Goal: Task Accomplishment & Management: Manage account settings

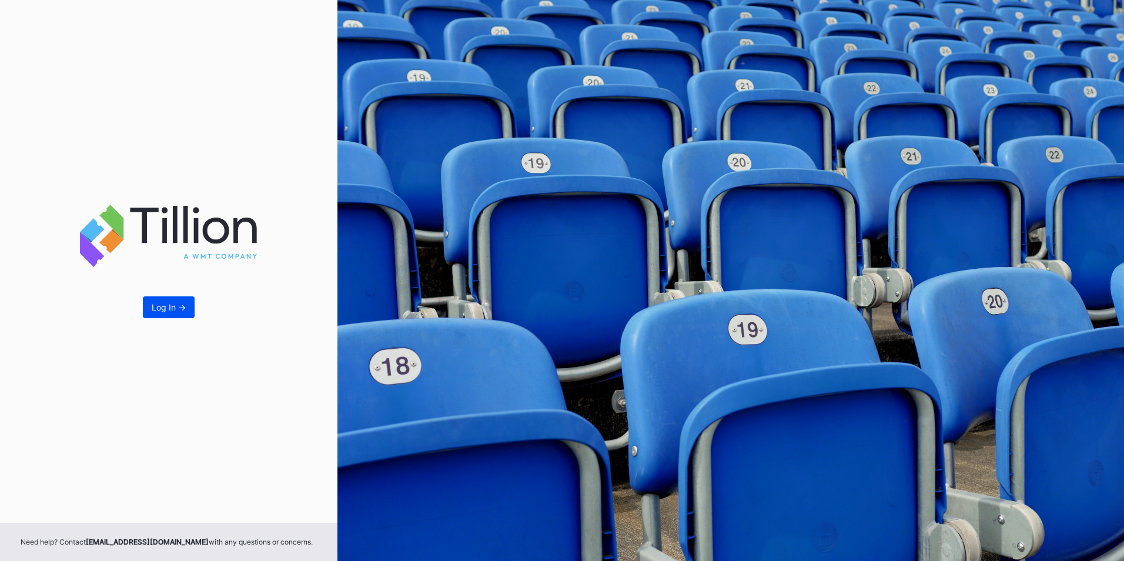
click at [173, 312] on div "Log In ->" at bounding box center [169, 307] width 34 height 10
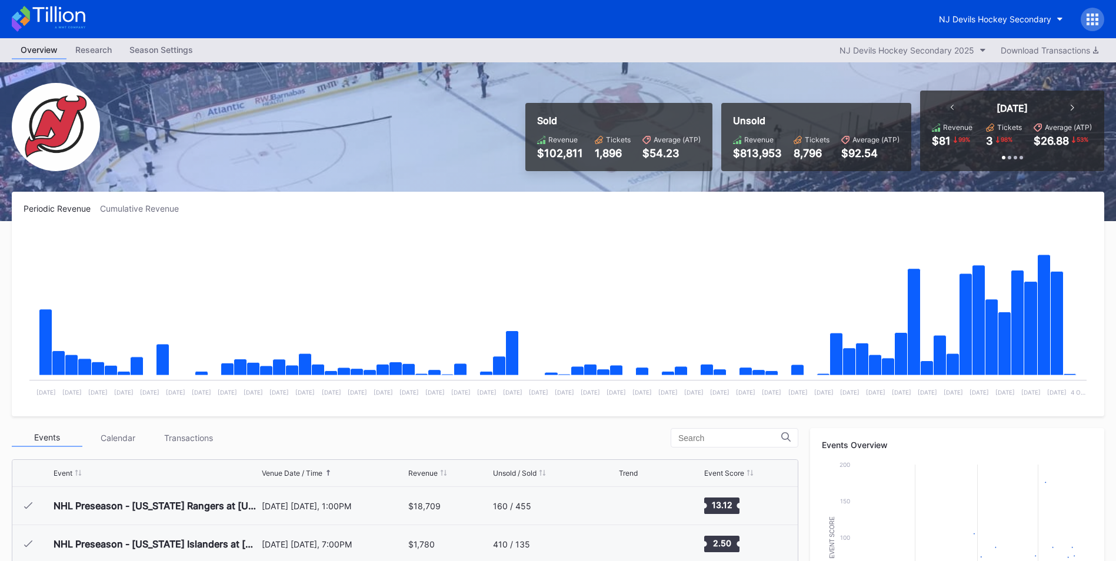
scroll to position [115, 0]
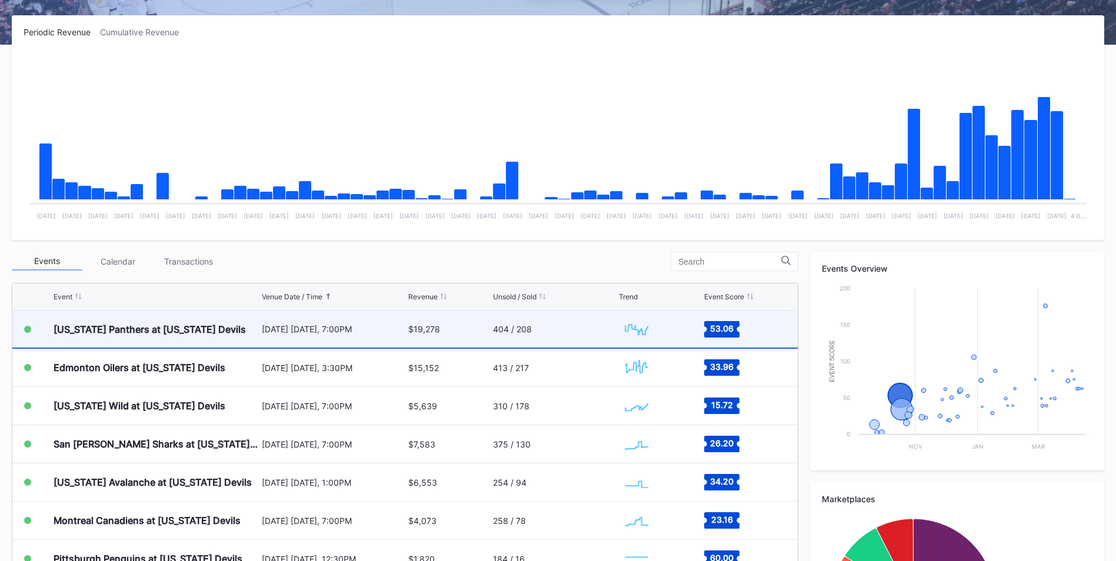
click at [199, 327] on div "[US_STATE] Panthers at [US_STATE] Devils" at bounding box center [150, 329] width 192 height 12
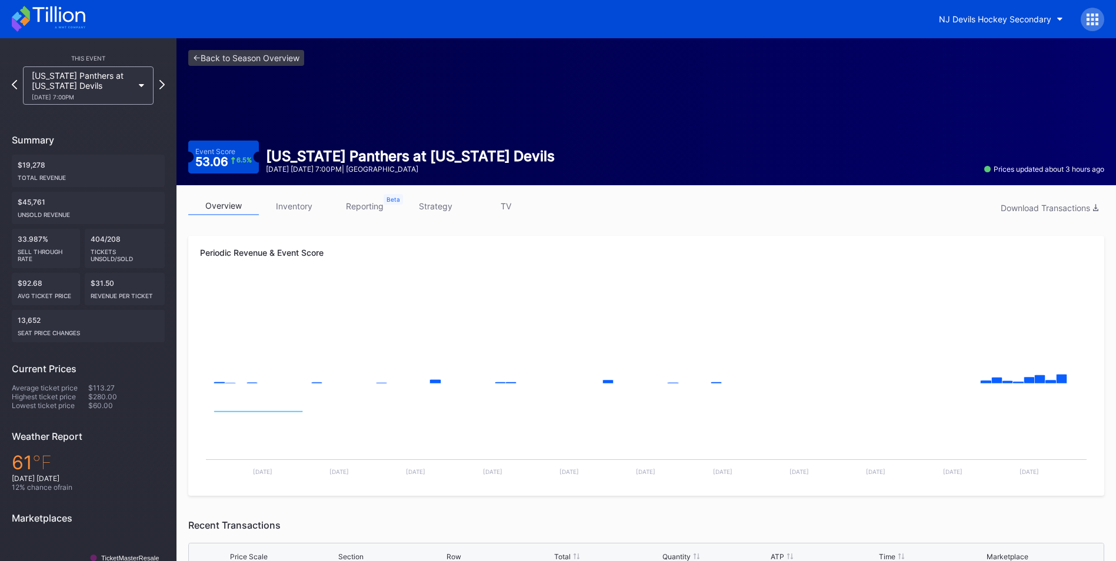
click at [311, 202] on link "inventory" at bounding box center [294, 206] width 71 height 18
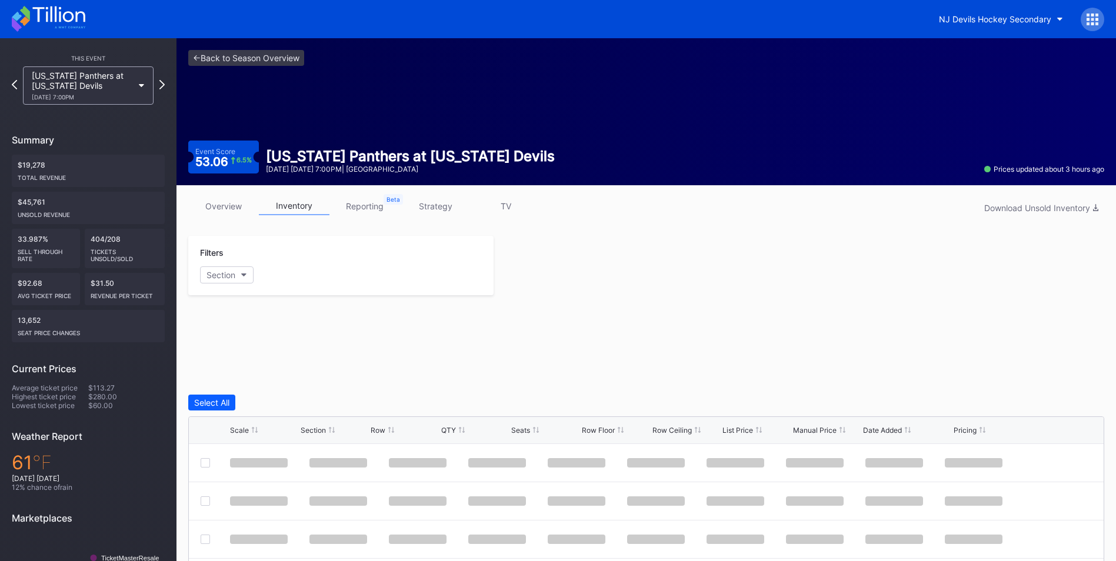
scroll to position [86, 0]
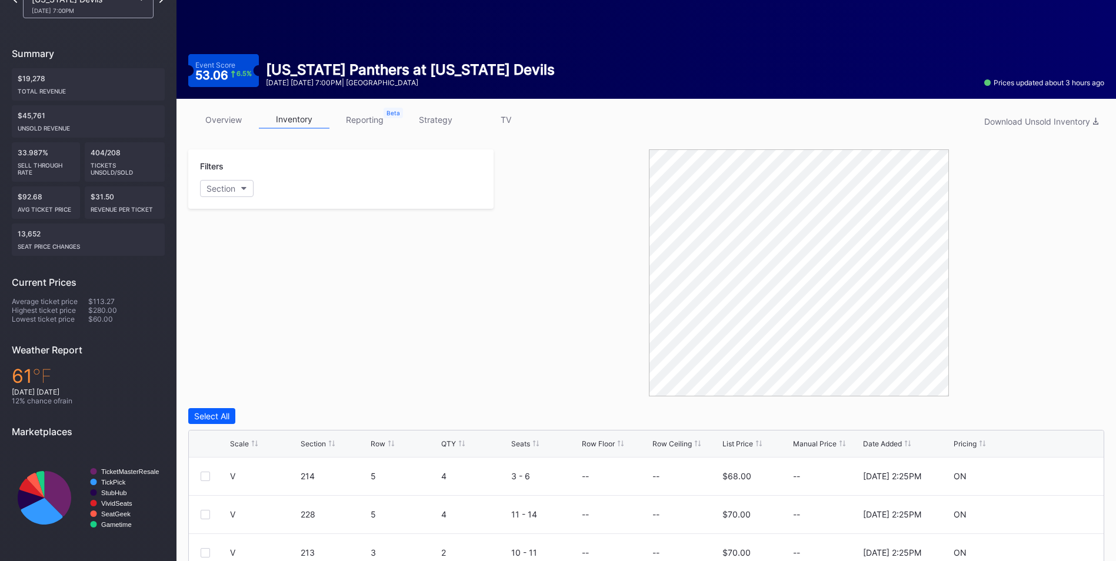
click at [746, 443] on div "List Price" at bounding box center [737, 443] width 31 height 9
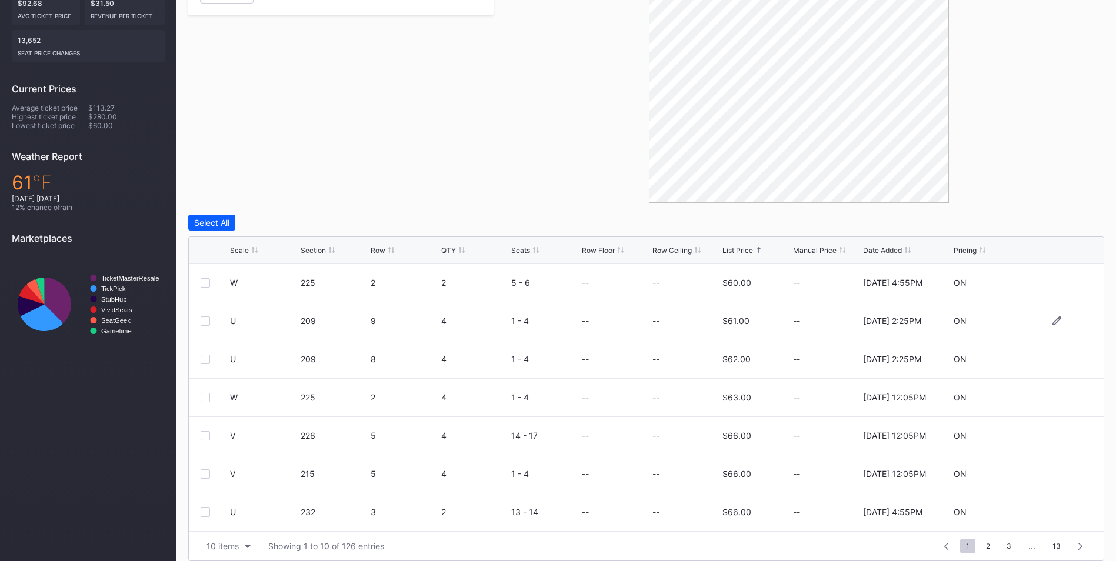
scroll to position [292, 0]
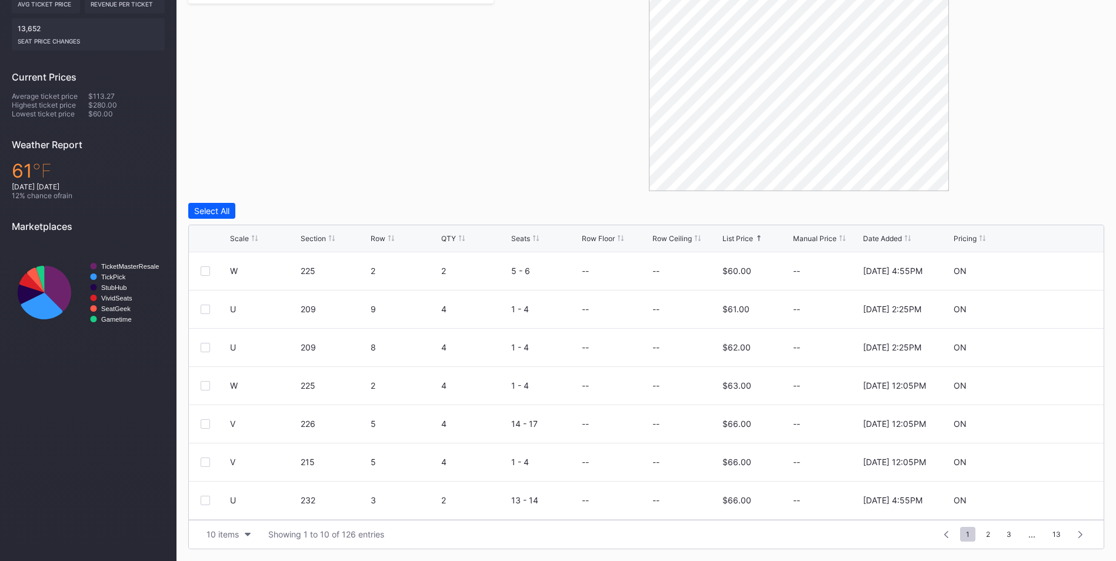
click at [743, 241] on div "List Price" at bounding box center [737, 238] width 31 height 9
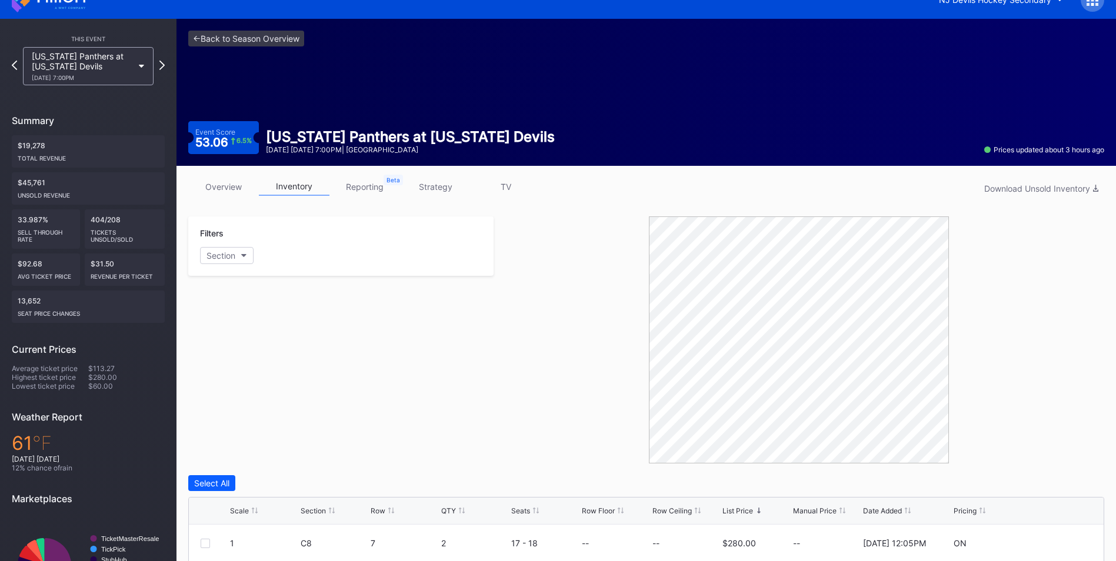
scroll to position [0, 0]
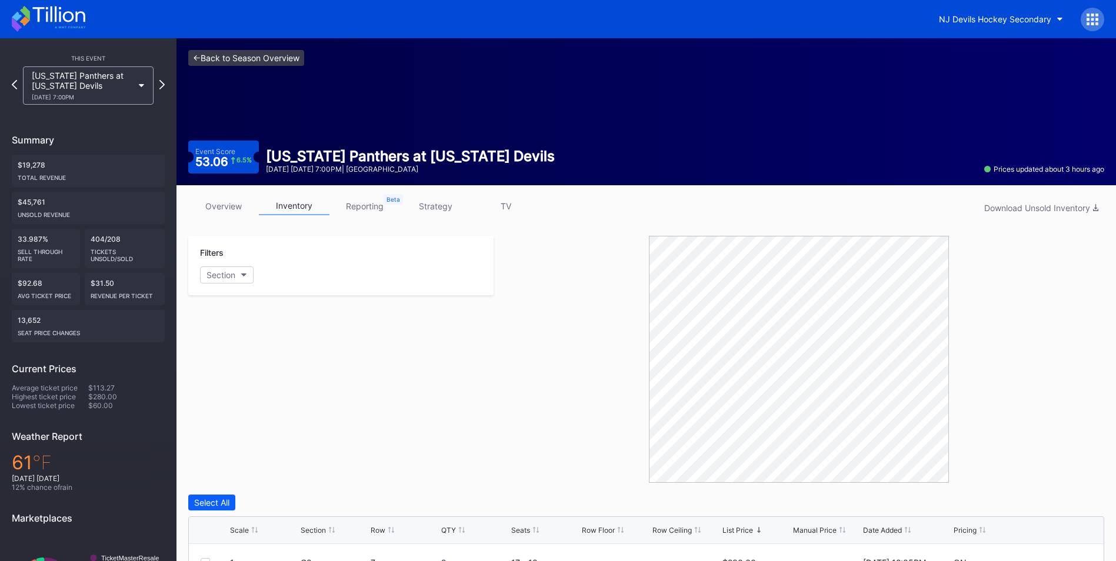
click at [274, 54] on link "<- Back to Season Overview" at bounding box center [246, 58] width 116 height 16
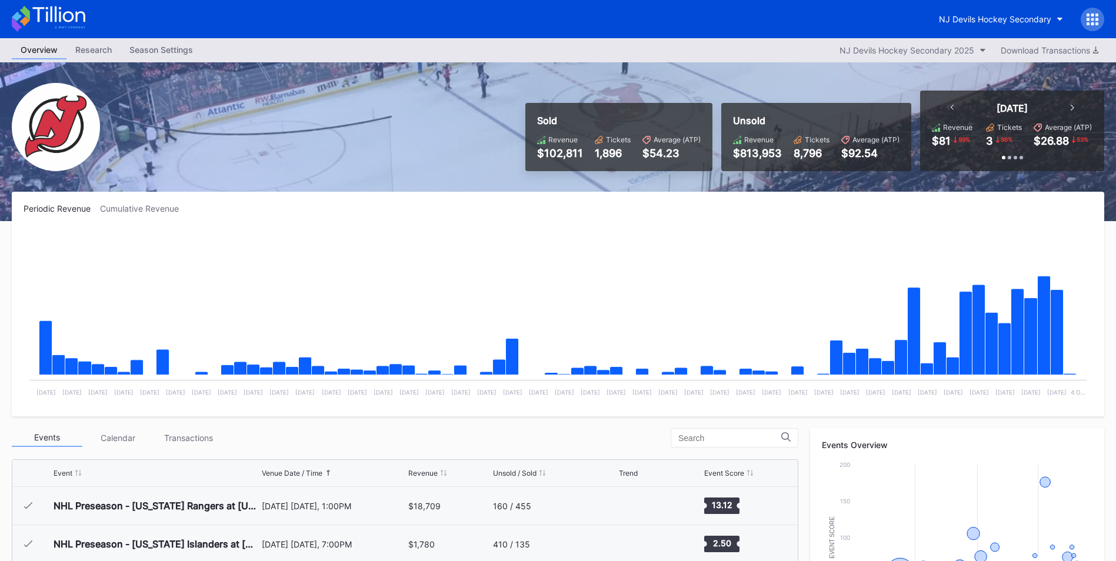
scroll to position [235, 0]
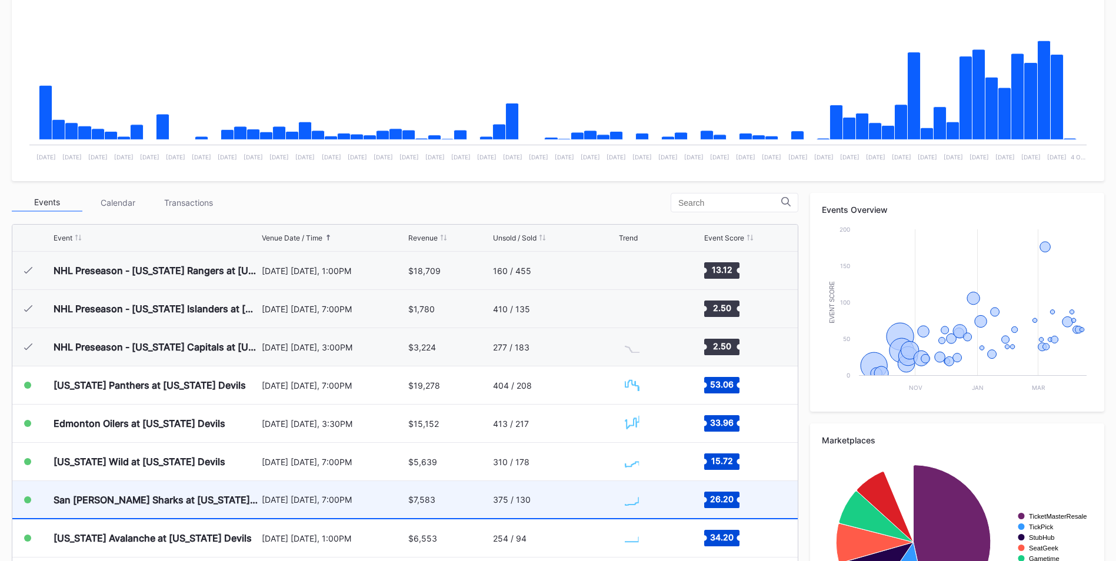
click at [243, 481] on div "San [PERSON_NAME] Sharks at [US_STATE] Devils" at bounding box center [156, 499] width 205 height 37
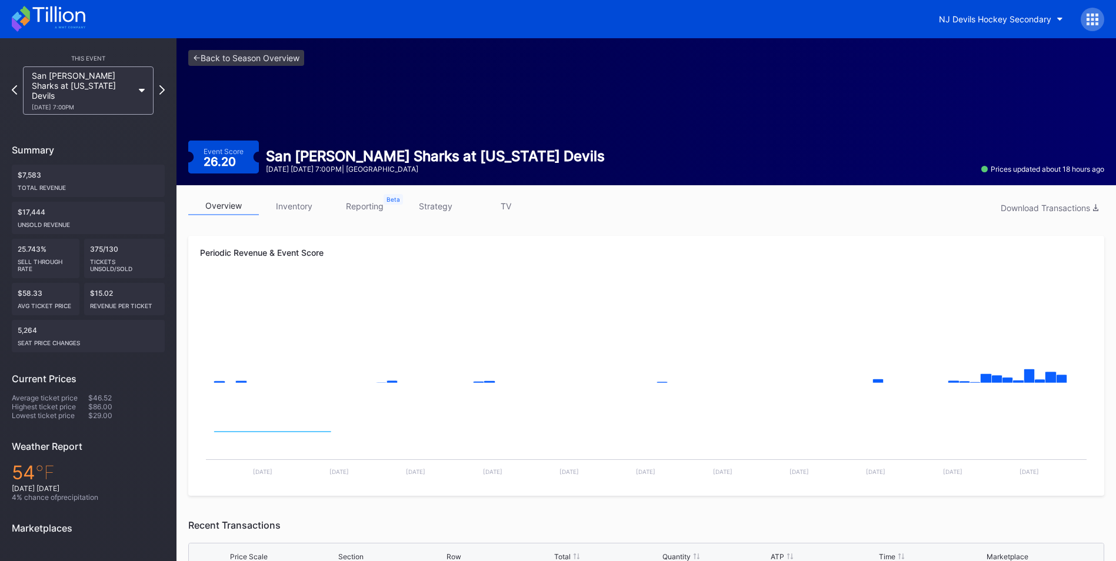
click at [299, 209] on link "inventory" at bounding box center [294, 206] width 71 height 18
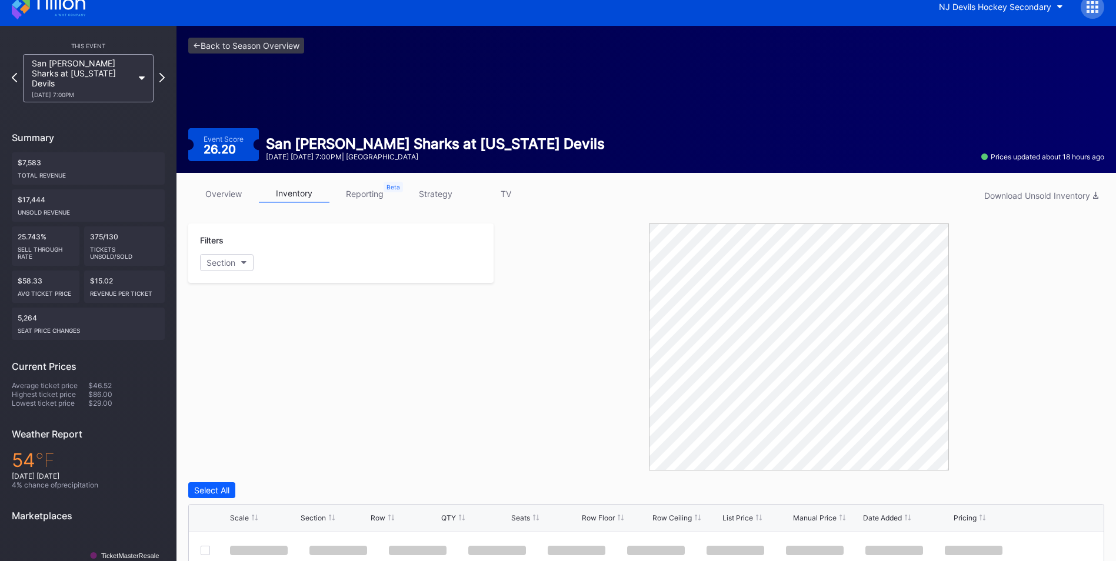
scroll to position [176, 0]
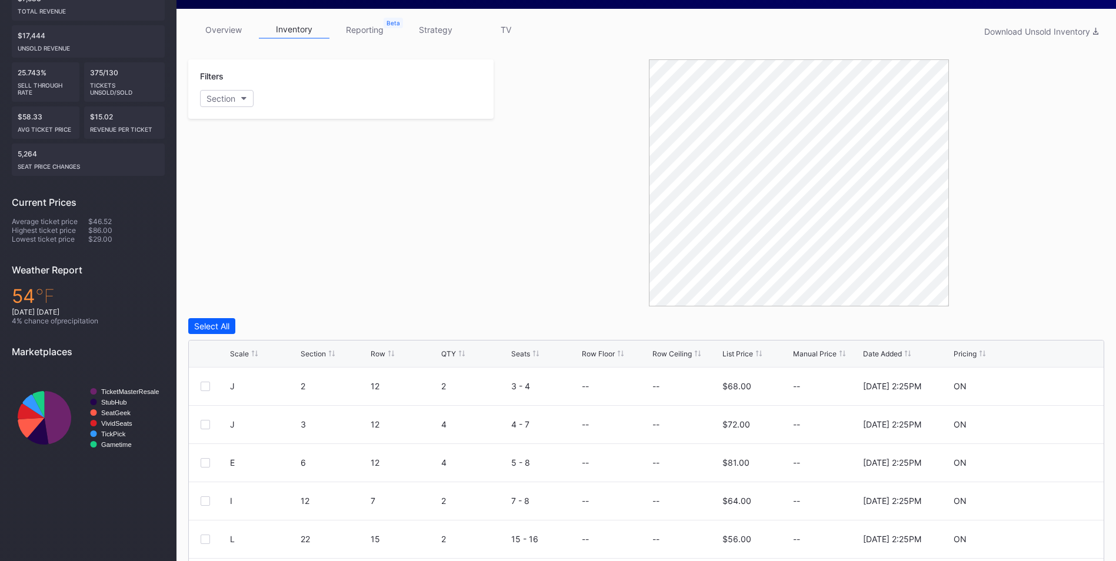
click at [727, 355] on div "List Price" at bounding box center [737, 353] width 31 height 9
click at [729, 356] on div "List Price" at bounding box center [737, 353] width 31 height 9
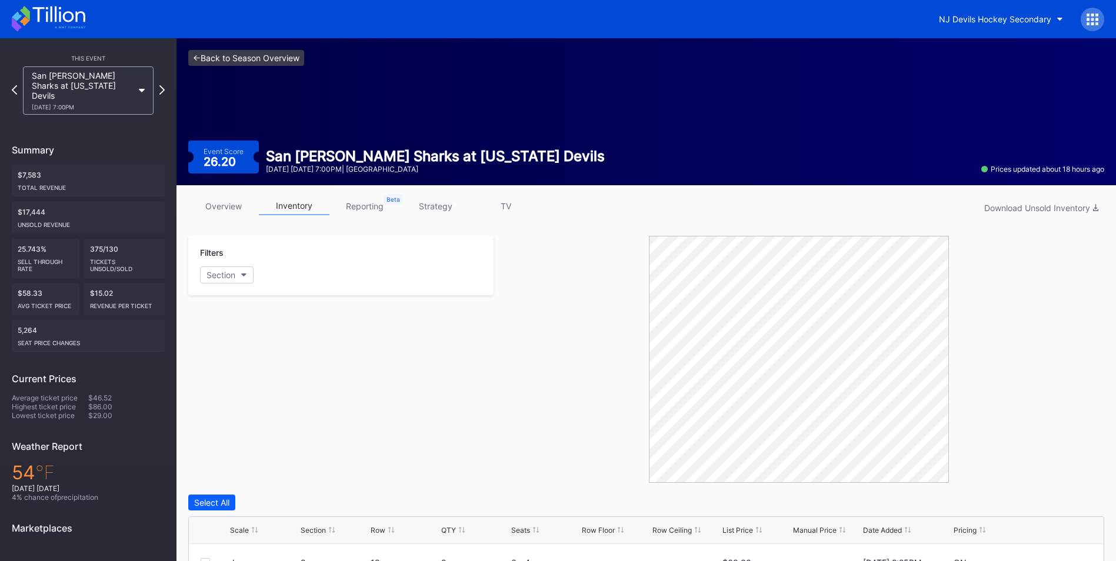
click at [282, 55] on link "<- Back to Season Overview" at bounding box center [246, 58] width 116 height 16
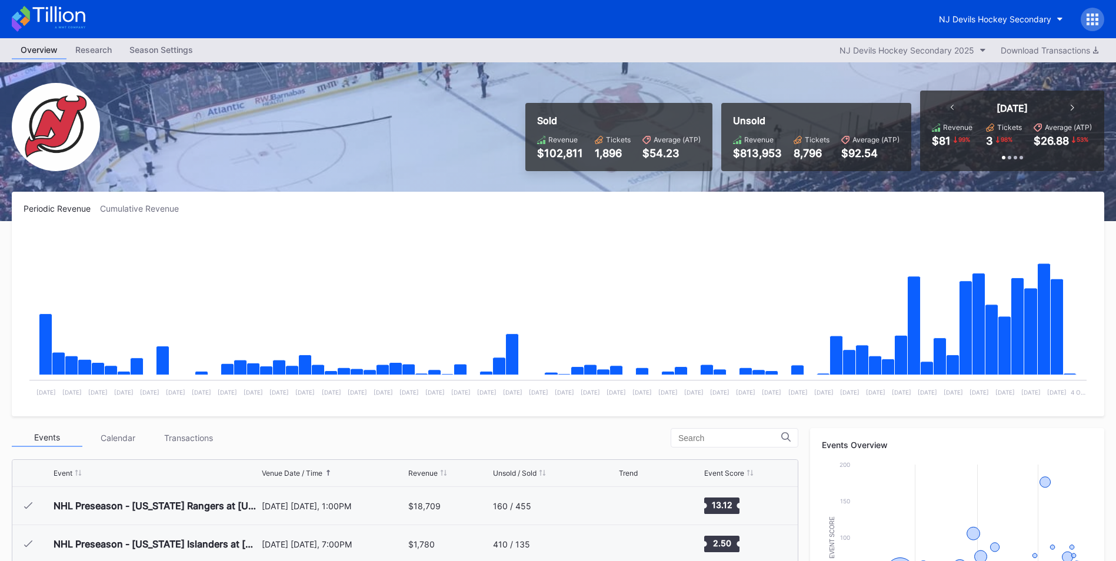
scroll to position [115, 0]
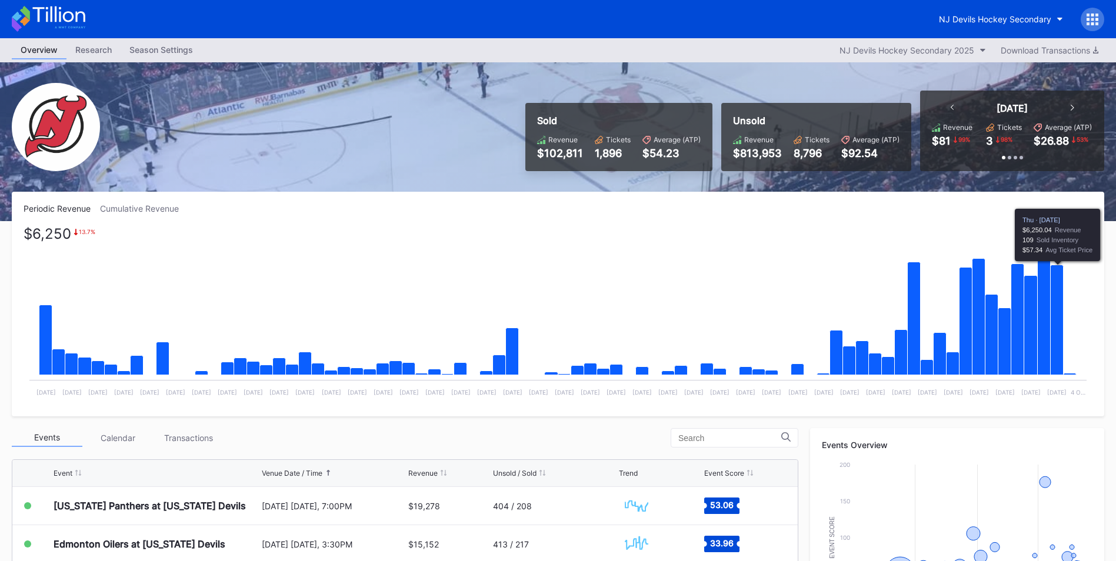
click at [1056, 305] on icon "Chart title" at bounding box center [1056, 320] width 13 height 110
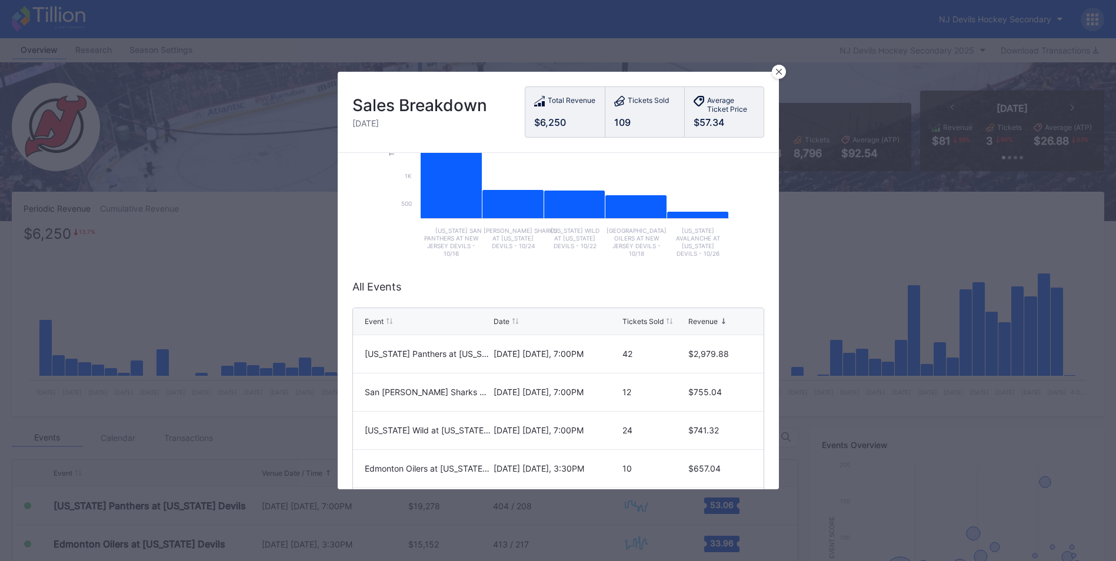
scroll to position [176, 0]
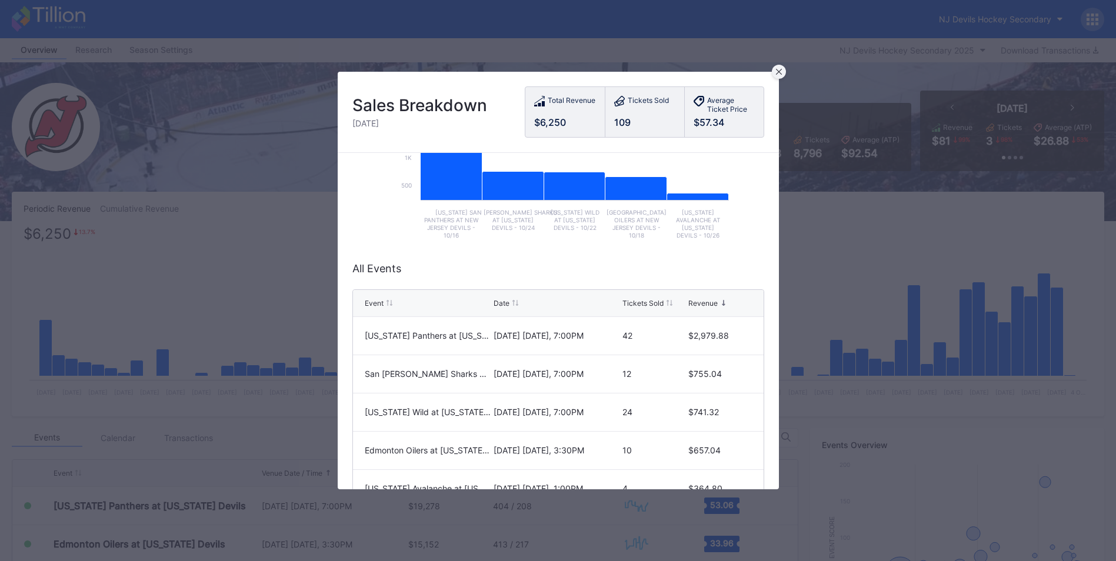
click at [777, 72] on icon at bounding box center [779, 72] width 6 height 6
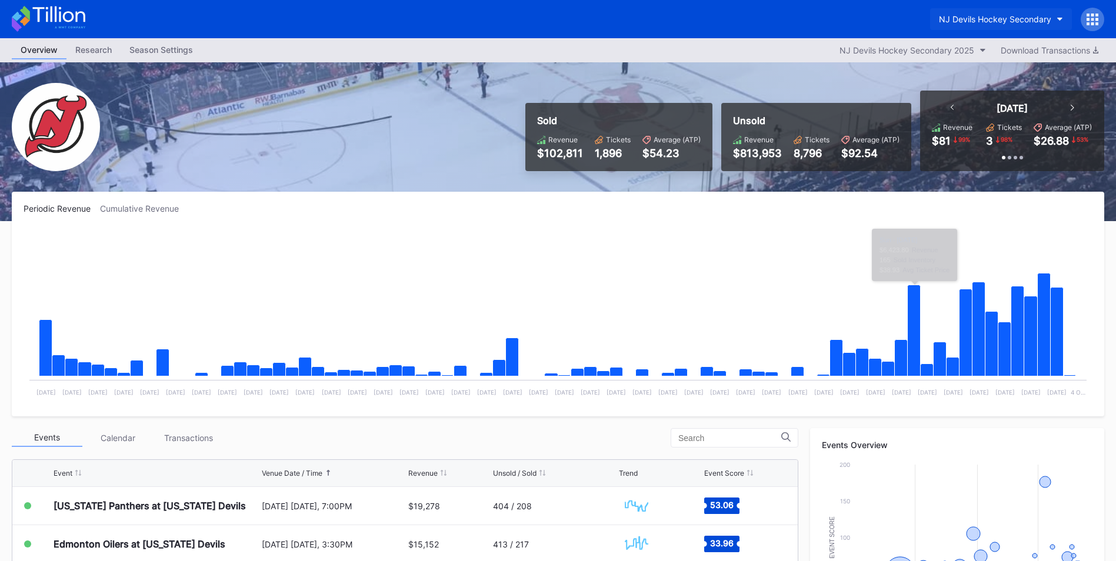
click at [970, 26] on button "NJ Devils Hockey Secondary" at bounding box center [1001, 19] width 142 height 22
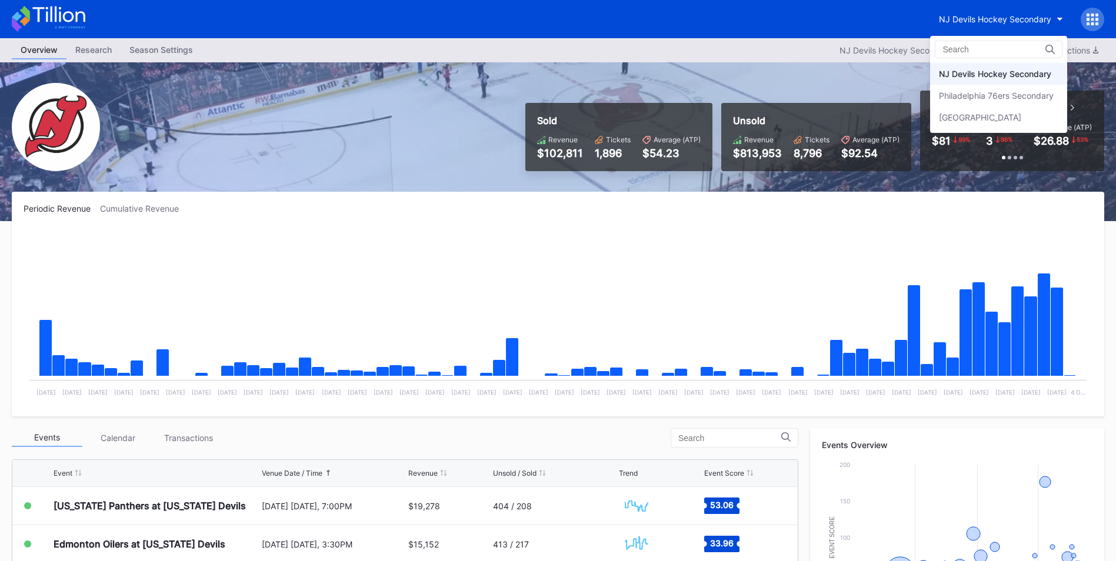
click at [966, 94] on div "Philadelphia 76ers Secondary" at bounding box center [996, 96] width 115 height 10
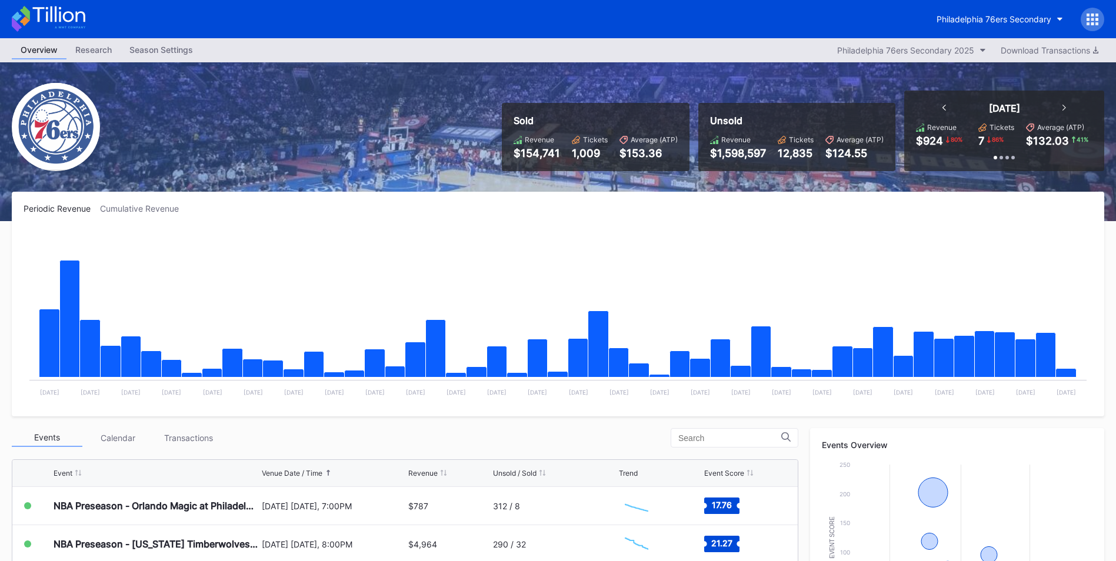
click at [1088, 19] on icon at bounding box center [1087, 19] width 3 height 3
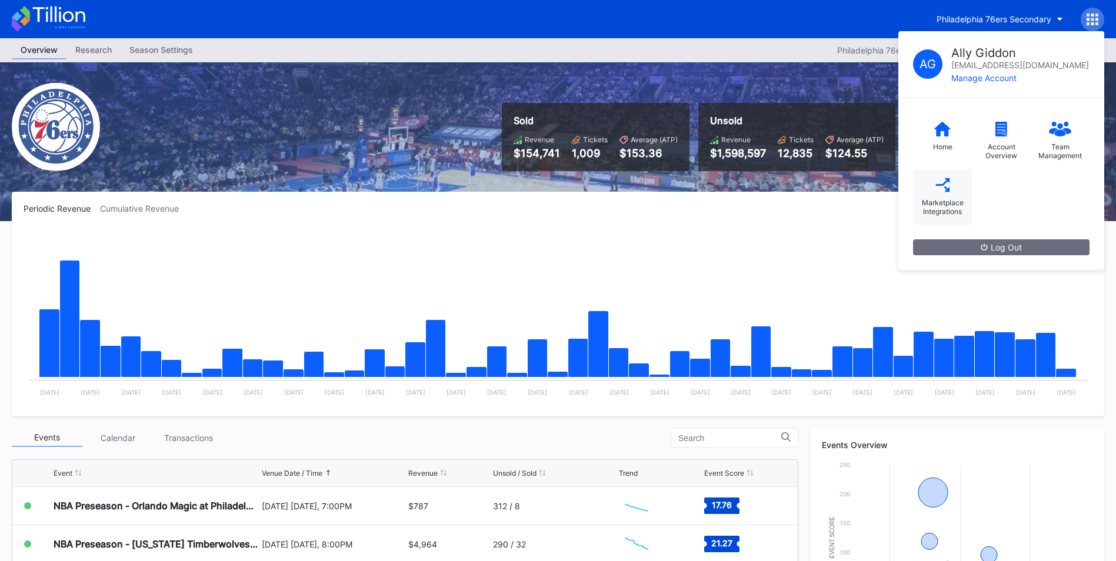
click at [951, 190] on div "Marketplace Integrations" at bounding box center [942, 197] width 59 height 56
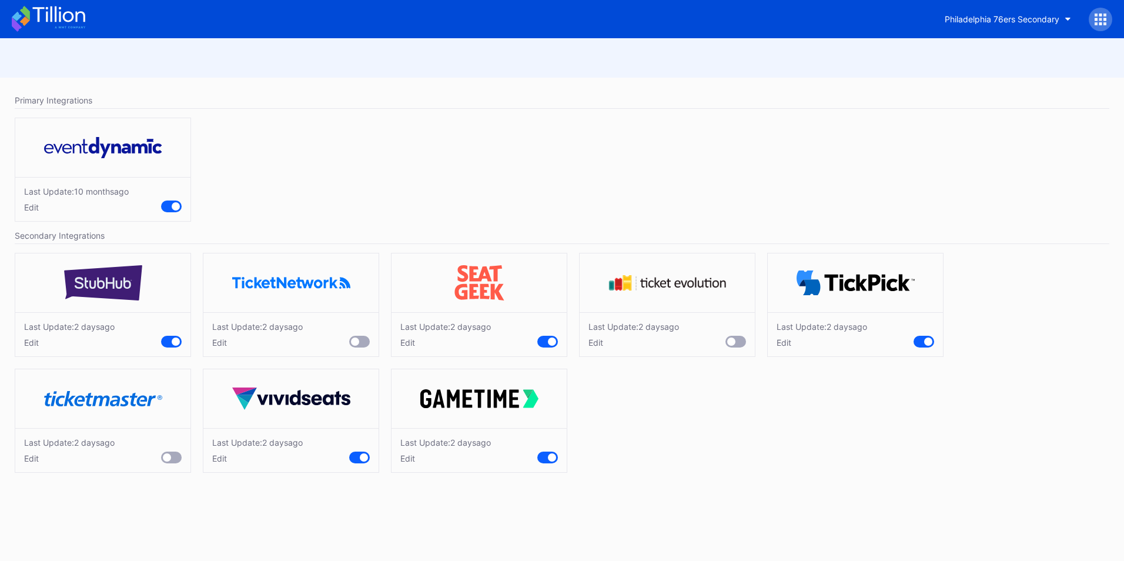
click at [162, 455] on div at bounding box center [171, 458] width 21 height 12
click at [58, 19] on icon at bounding box center [49, 19] width 74 height 26
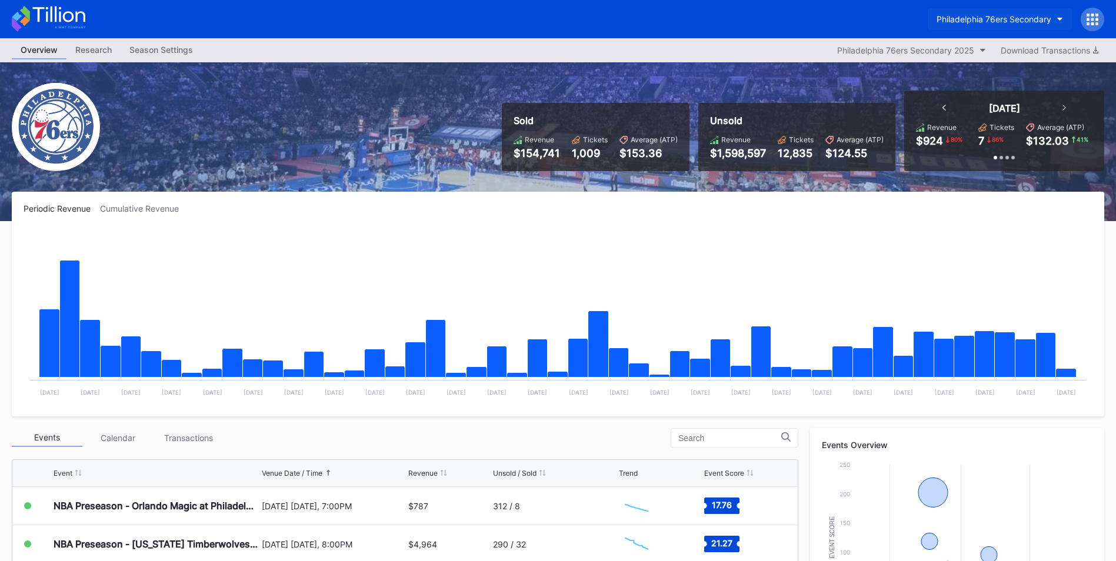
click at [1006, 20] on div "Philadelphia 76ers Secondary" at bounding box center [993, 19] width 115 height 10
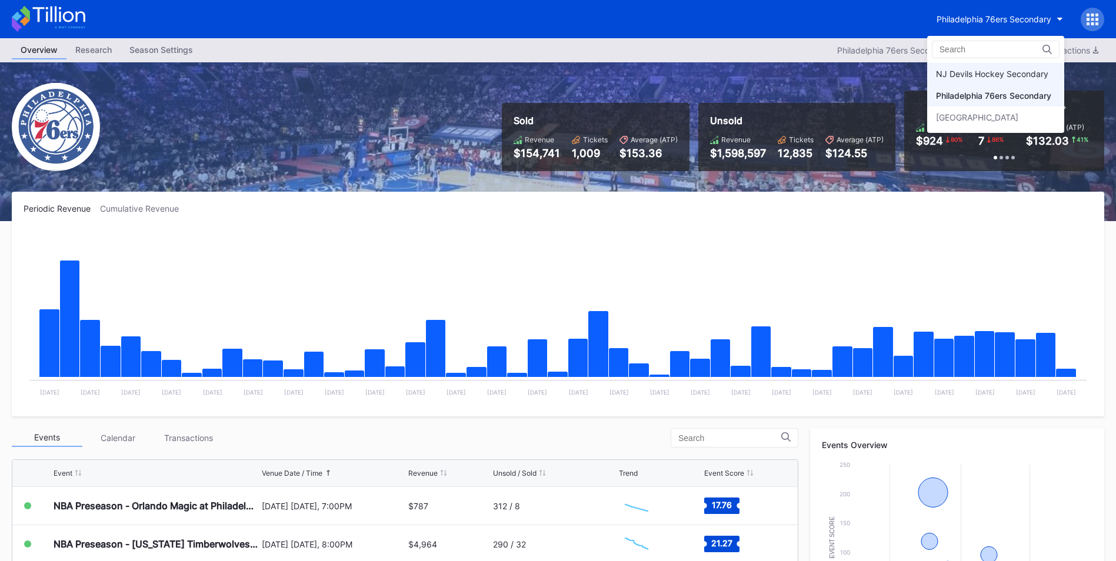
click at [983, 77] on div "NJ Devils Hockey Secondary" at bounding box center [992, 74] width 112 height 10
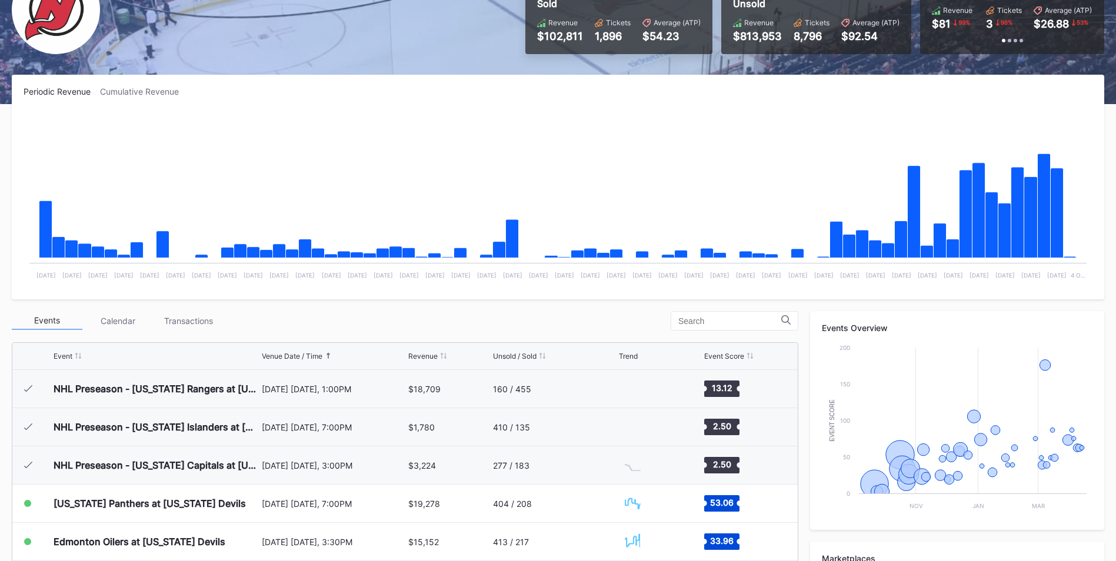
scroll to position [115, 0]
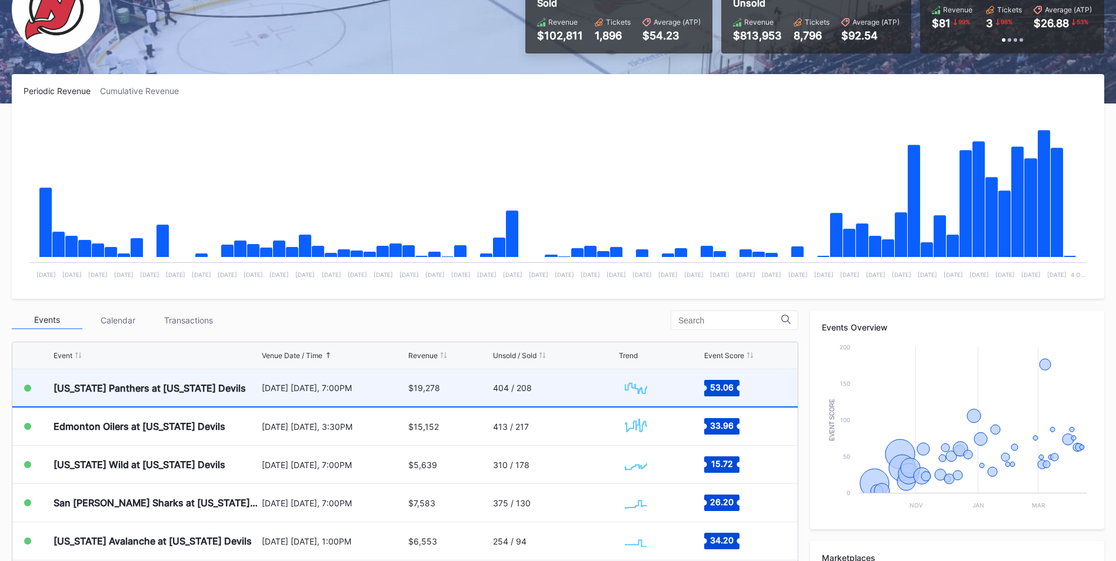
click at [309, 393] on div "[DATE] [DATE], 7:00PM" at bounding box center [334, 387] width 144 height 37
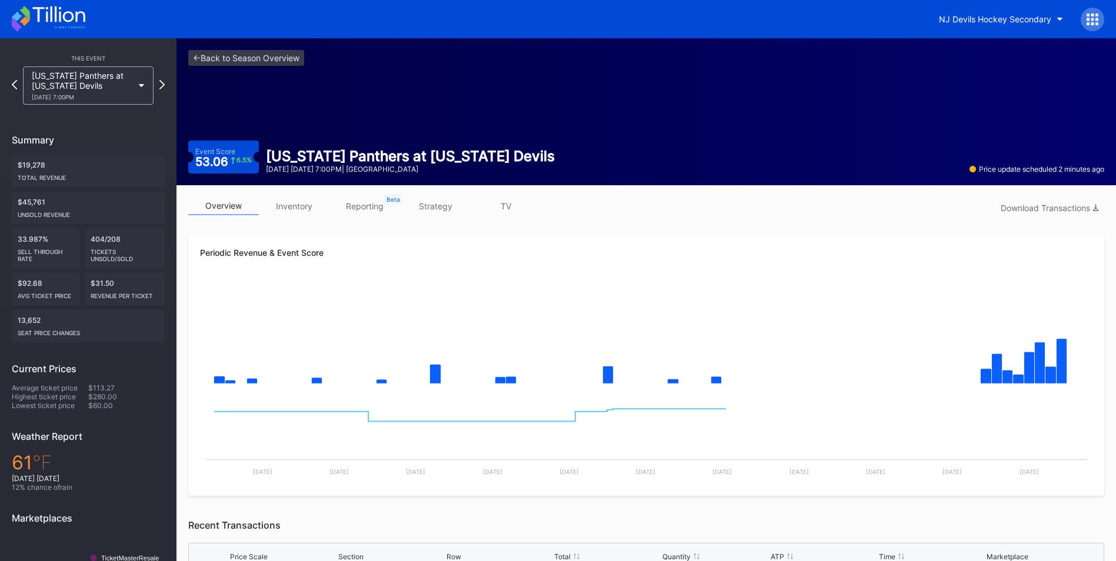
click at [284, 200] on link "inventory" at bounding box center [294, 206] width 71 height 18
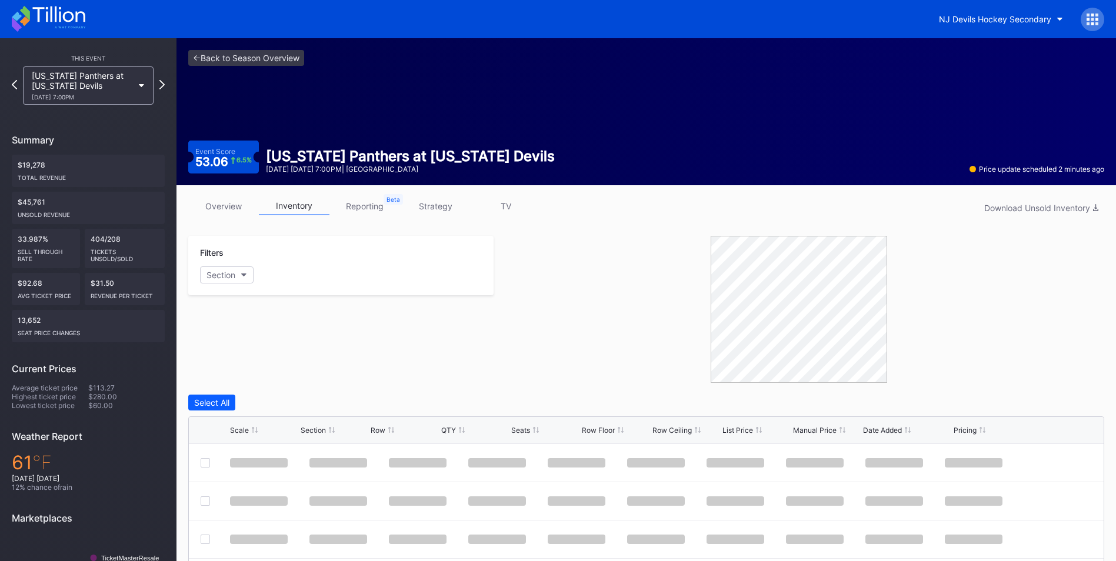
scroll to position [86, 0]
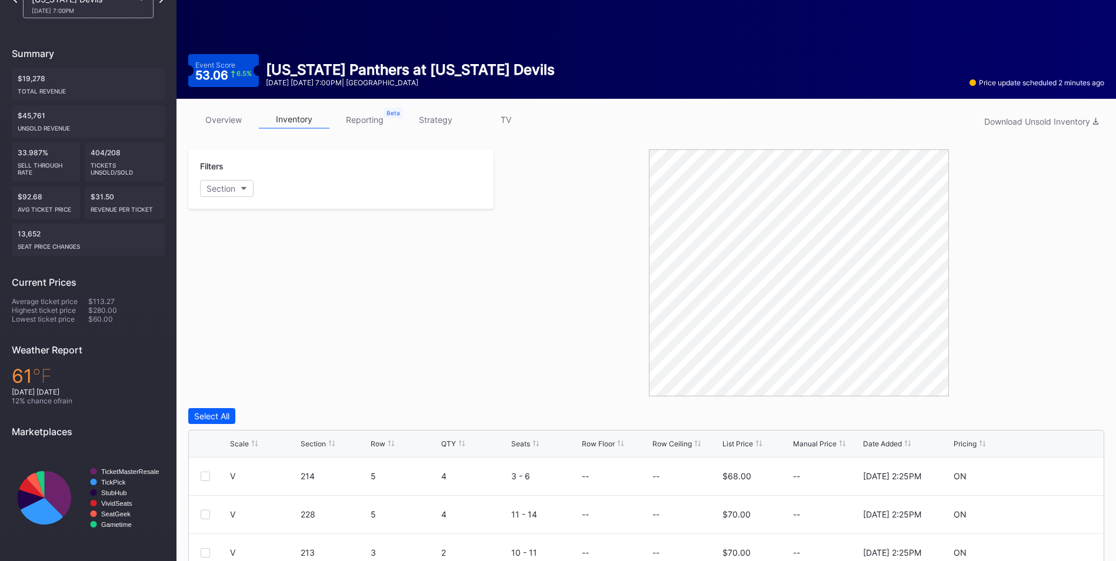
click at [598, 441] on div "Scale Section Row QTY Seats Row Floor Row Ceiling List Price Manual Price Date …" at bounding box center [646, 444] width 915 height 27
click at [598, 441] on div "Row Floor" at bounding box center [598, 443] width 33 height 9
click at [736, 446] on div "List Price" at bounding box center [737, 443] width 31 height 9
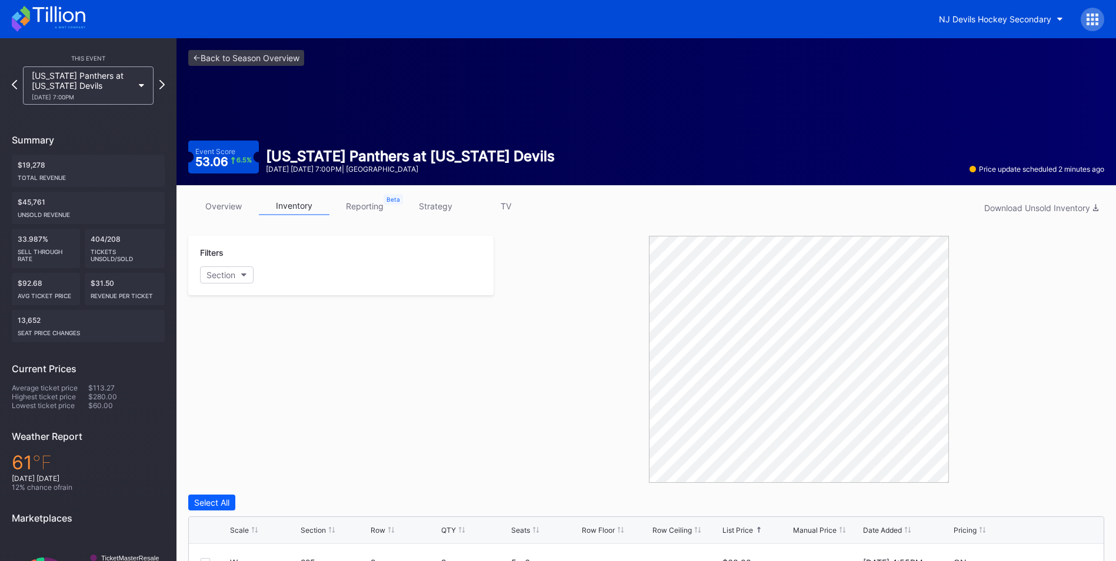
scroll to position [235, 0]
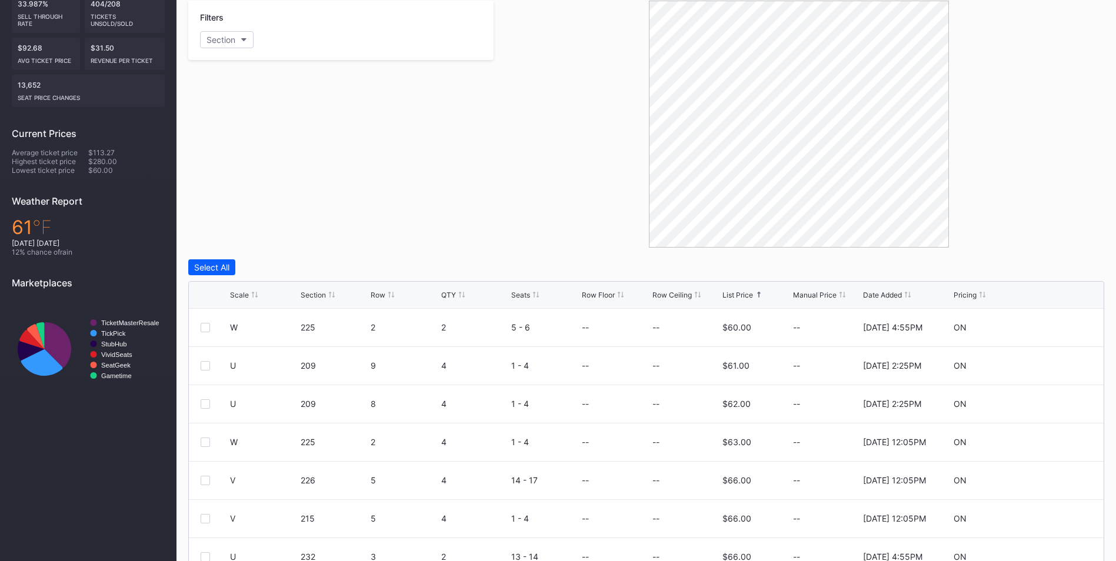
click at [736, 300] on div "Scale Section Row QTY Seats Row Floor Row Ceiling List Price Manual Price Date …" at bounding box center [646, 295] width 915 height 27
click at [736, 297] on div "List Price" at bounding box center [737, 295] width 31 height 9
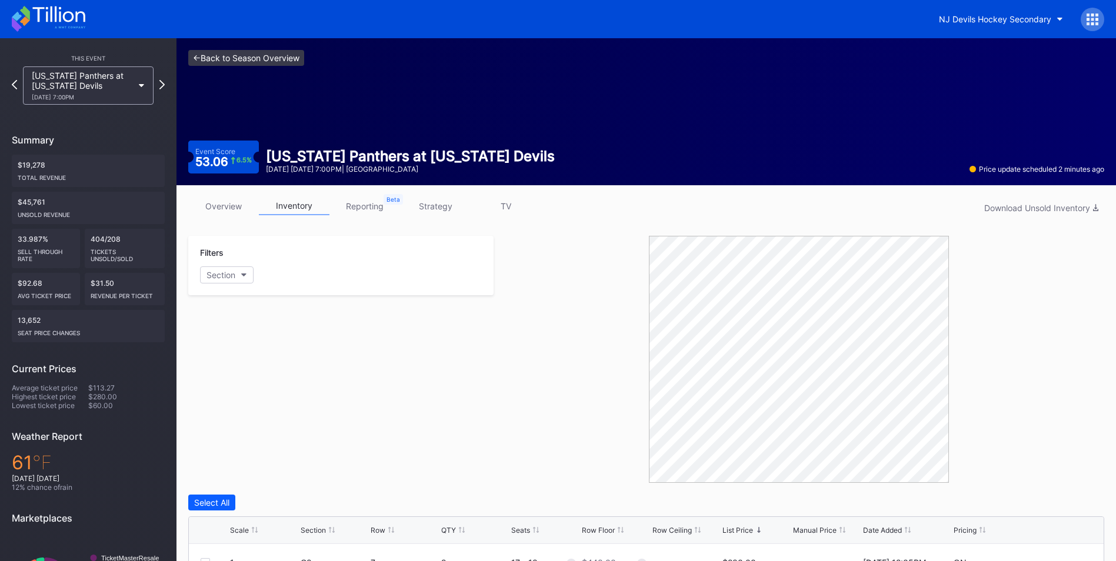
click at [235, 56] on link "<- Back to Season Overview" at bounding box center [246, 58] width 116 height 16
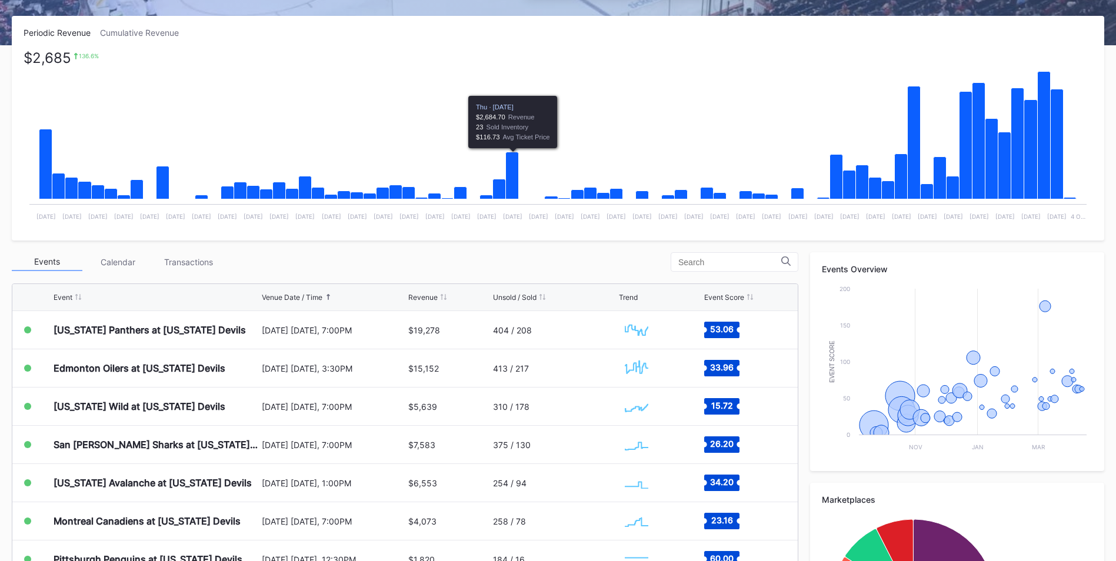
scroll to position [176, 0]
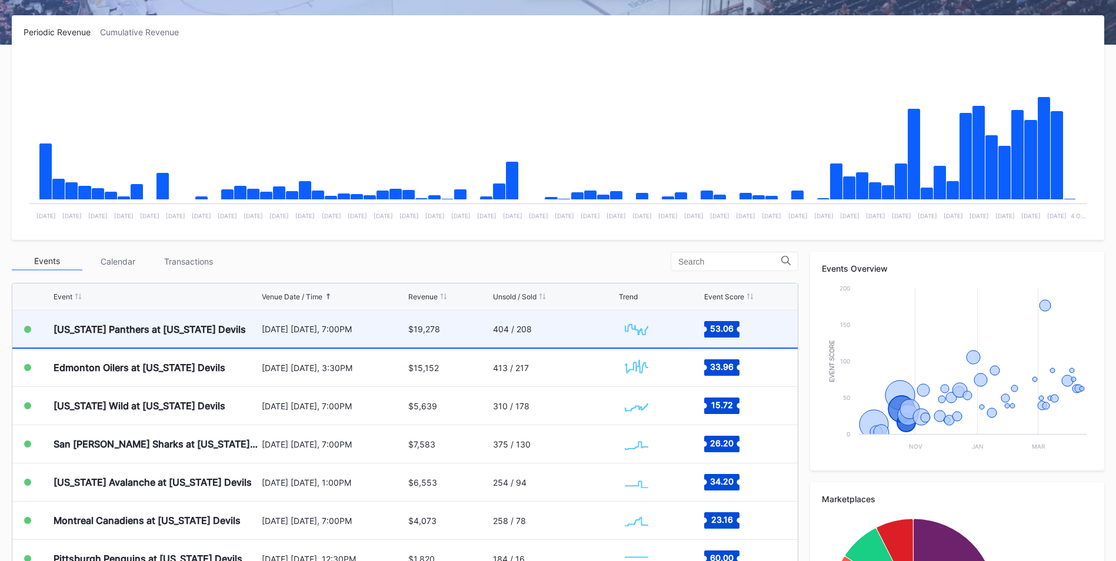
click at [402, 332] on div "Florida Panthers at New Jersey Devils October 16 Thursday, 7:00PM $19,278 404 /…" at bounding box center [404, 330] width 785 height 38
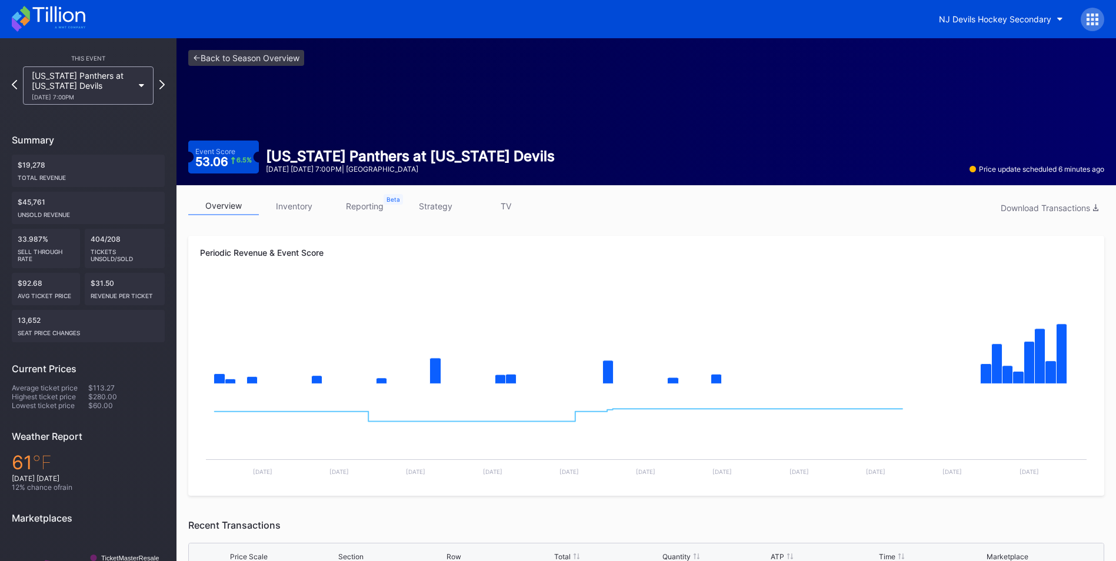
click at [283, 205] on link "inventory" at bounding box center [294, 206] width 71 height 18
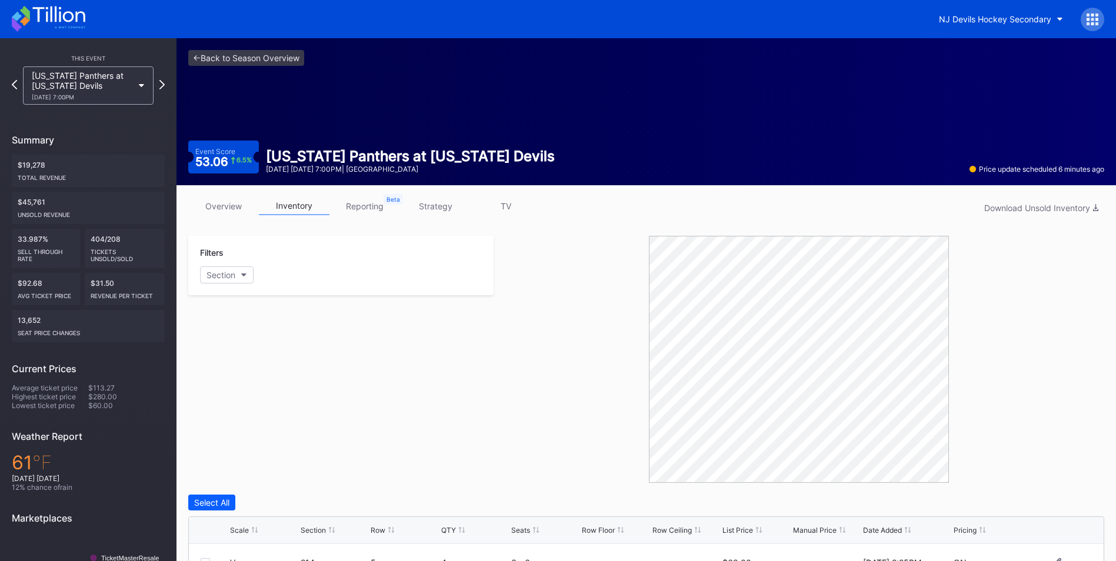
scroll to position [176, 0]
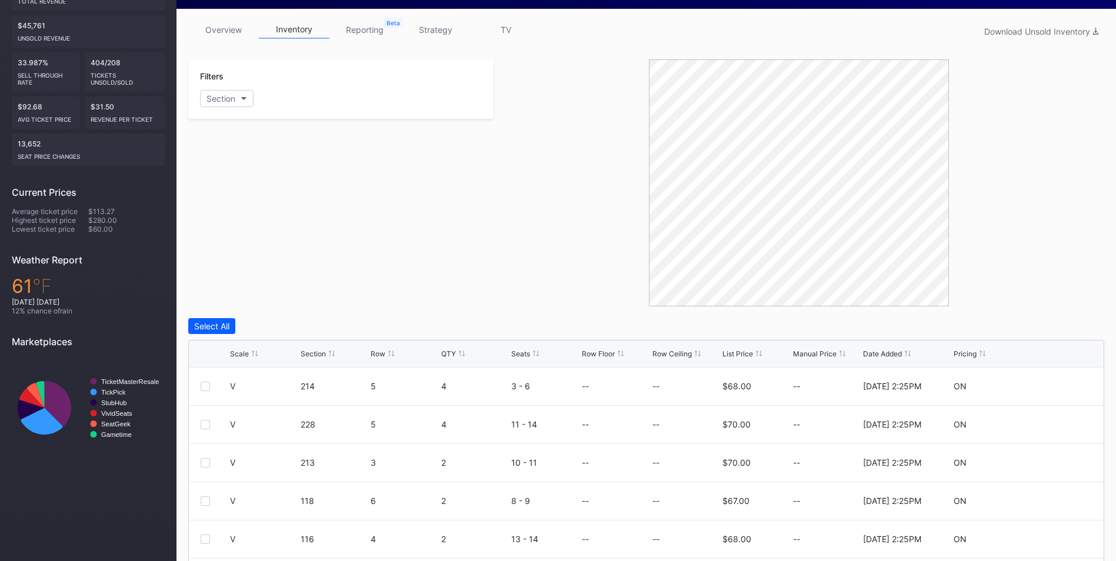
click at [740, 355] on div "List Price" at bounding box center [737, 353] width 31 height 9
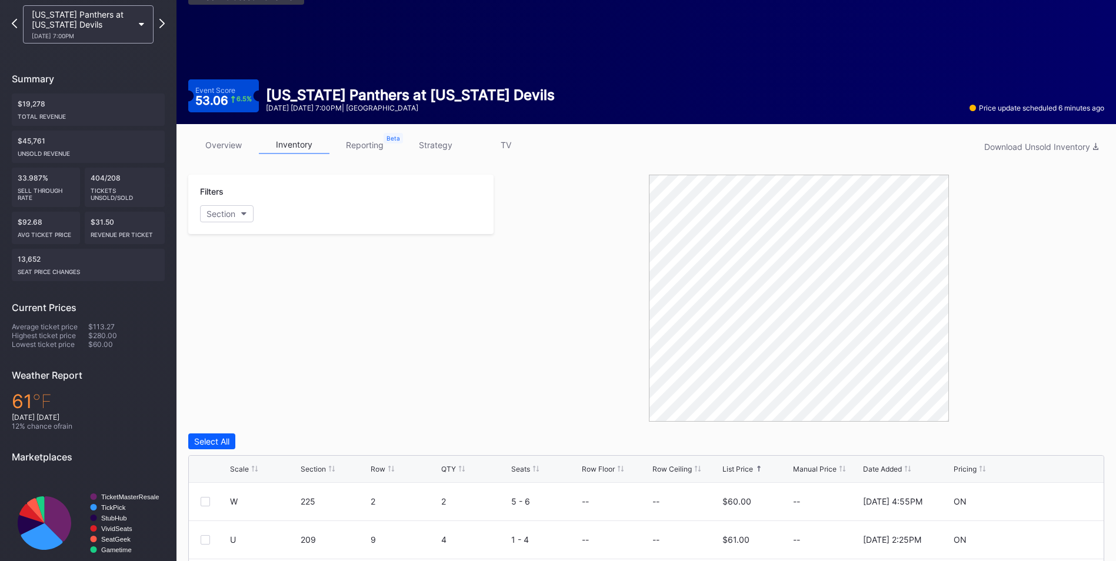
scroll to position [0, 0]
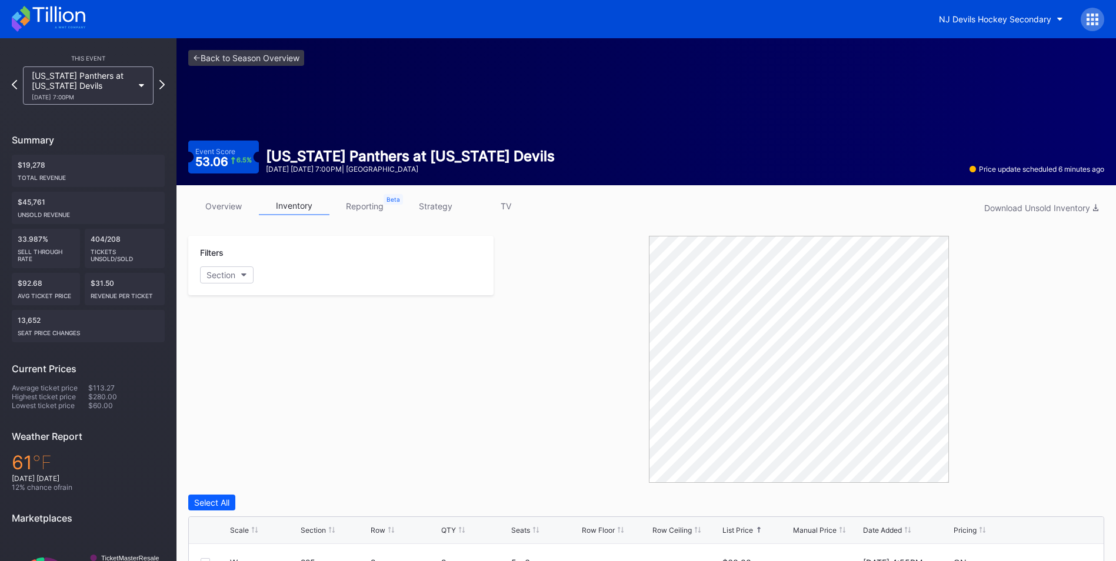
click at [429, 206] on link "strategy" at bounding box center [435, 206] width 71 height 18
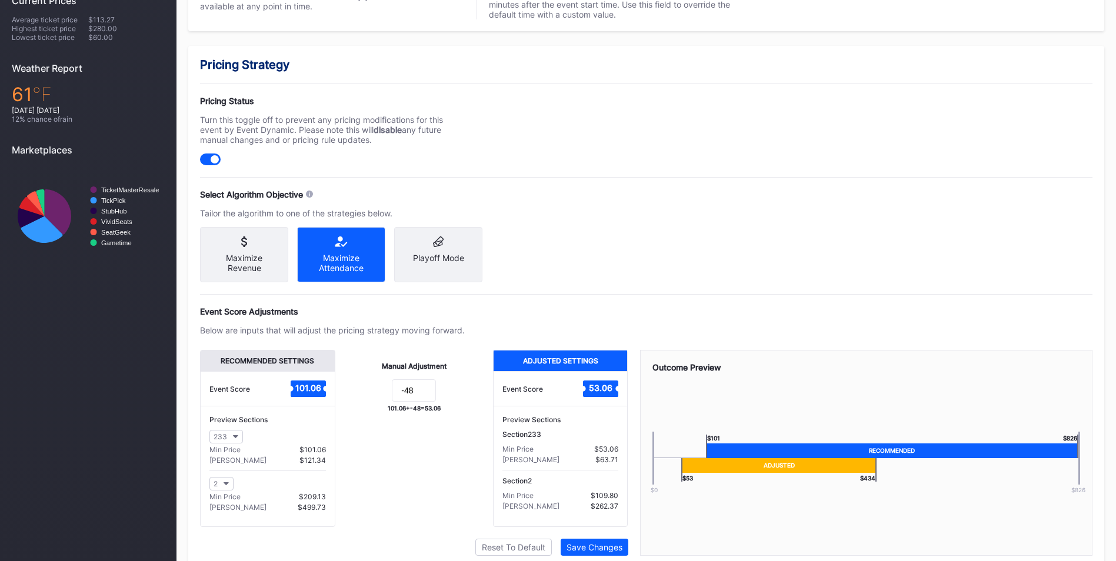
scroll to position [421, 0]
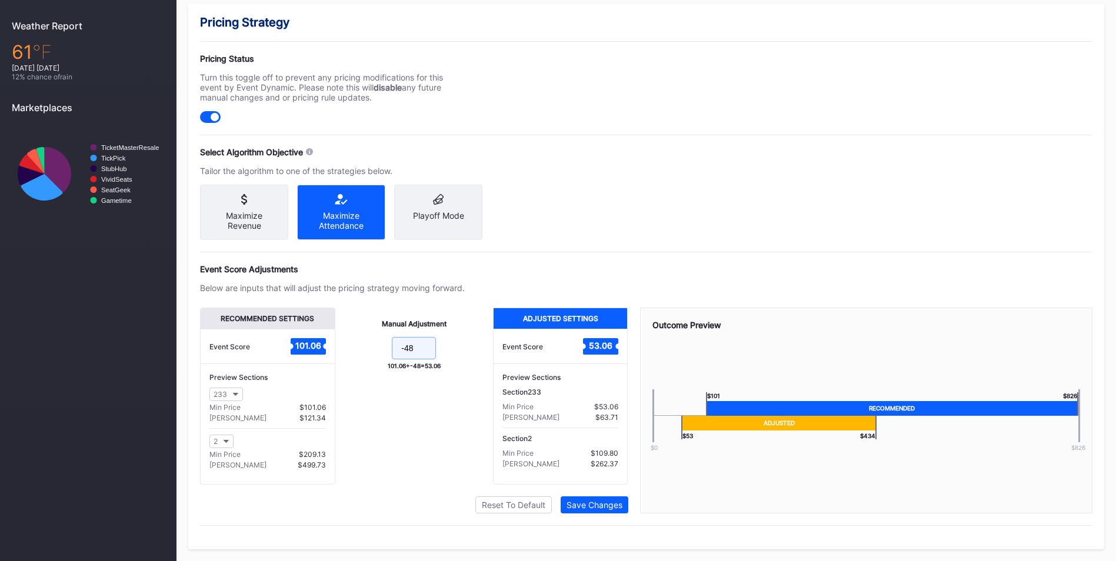
click at [425, 353] on input "-48" at bounding box center [414, 348] width 44 height 22
click at [406, 348] on input "-48" at bounding box center [414, 348] width 44 height 22
type input "-58"
click at [619, 509] on div "Save Changes" at bounding box center [594, 505] width 56 height 10
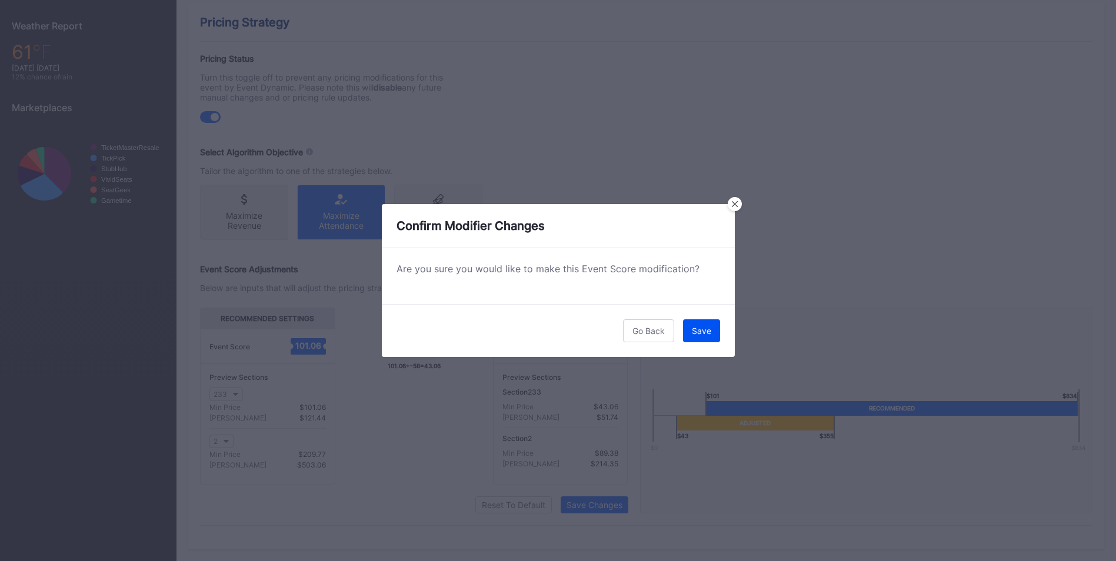
click at [698, 335] on div "Save" at bounding box center [701, 331] width 19 height 10
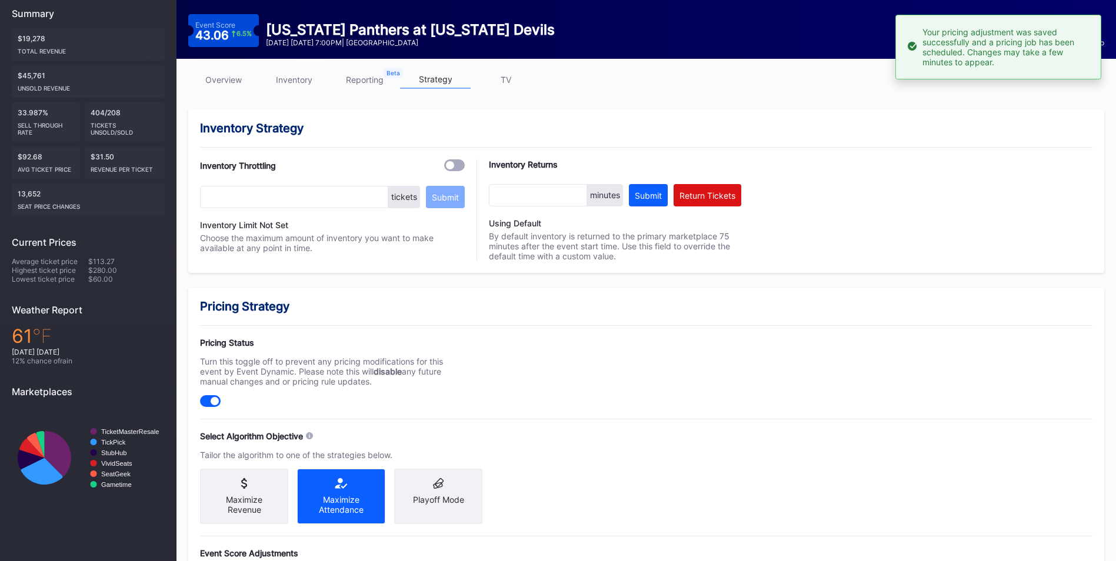
scroll to position [0, 0]
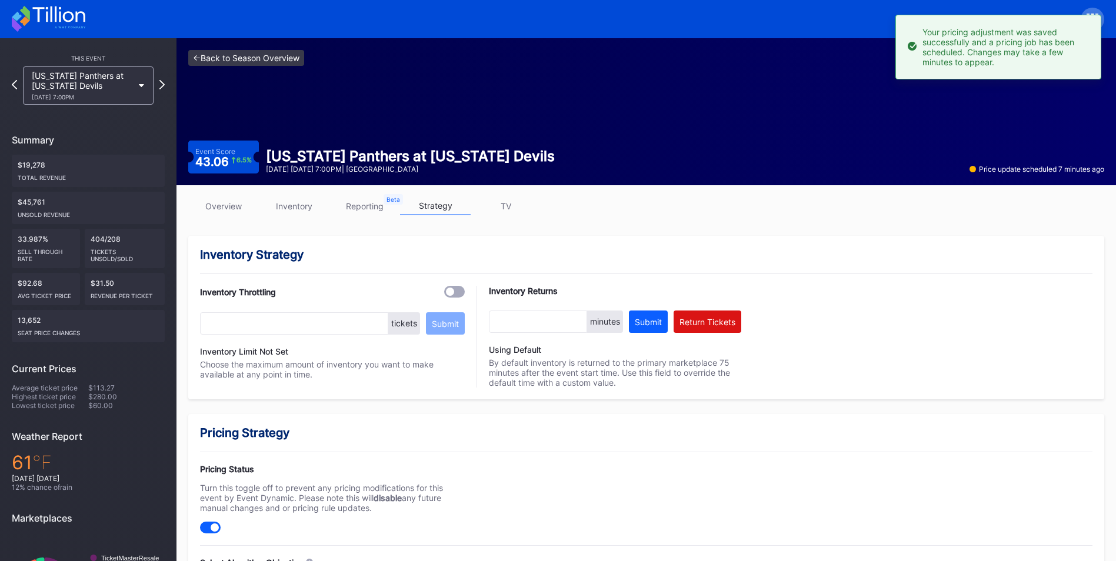
click at [282, 64] on link "<- Back to Season Overview" at bounding box center [246, 58] width 116 height 16
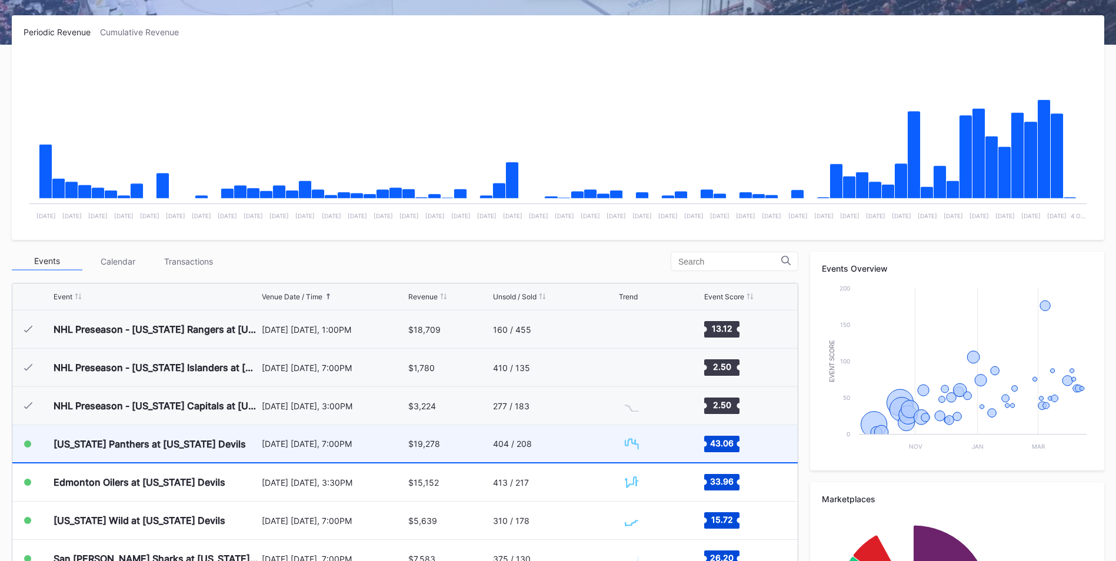
scroll to position [115, 0]
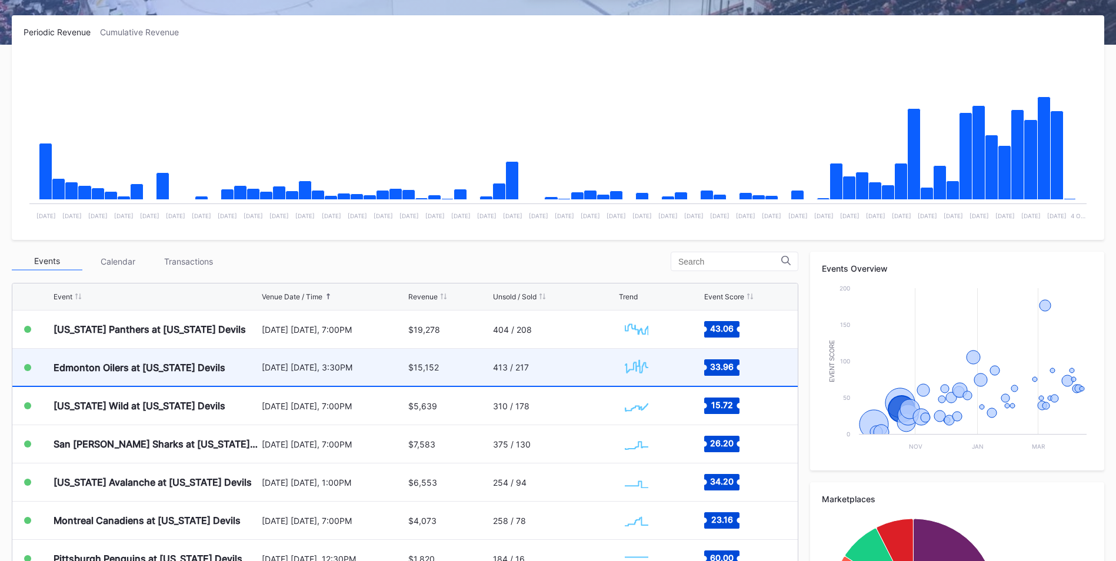
click at [374, 375] on div "[DATE] [DATE], 3:30PM" at bounding box center [334, 367] width 144 height 37
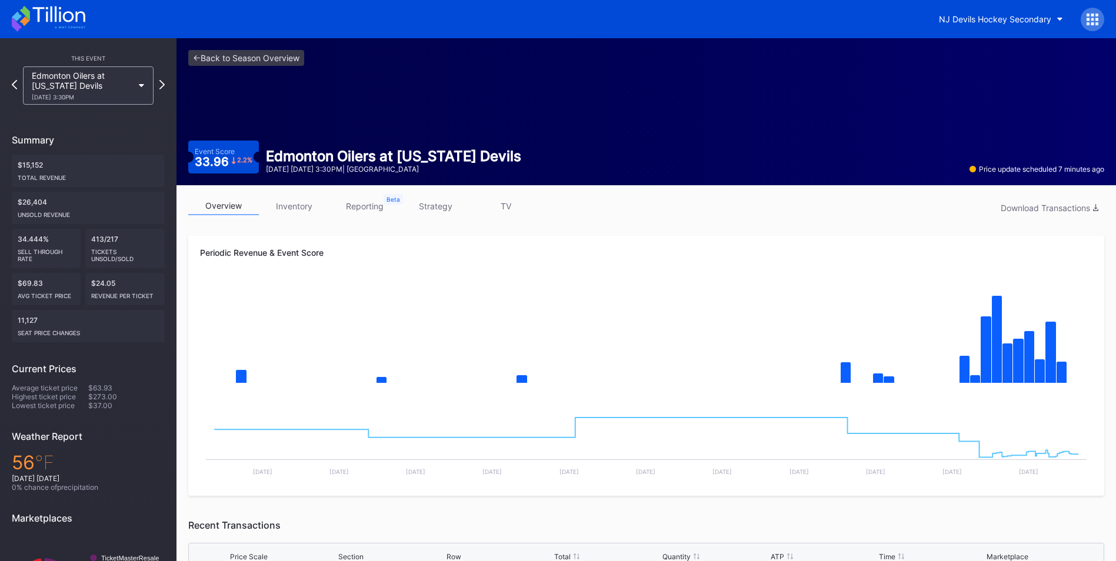
click at [432, 207] on link "strategy" at bounding box center [435, 206] width 71 height 18
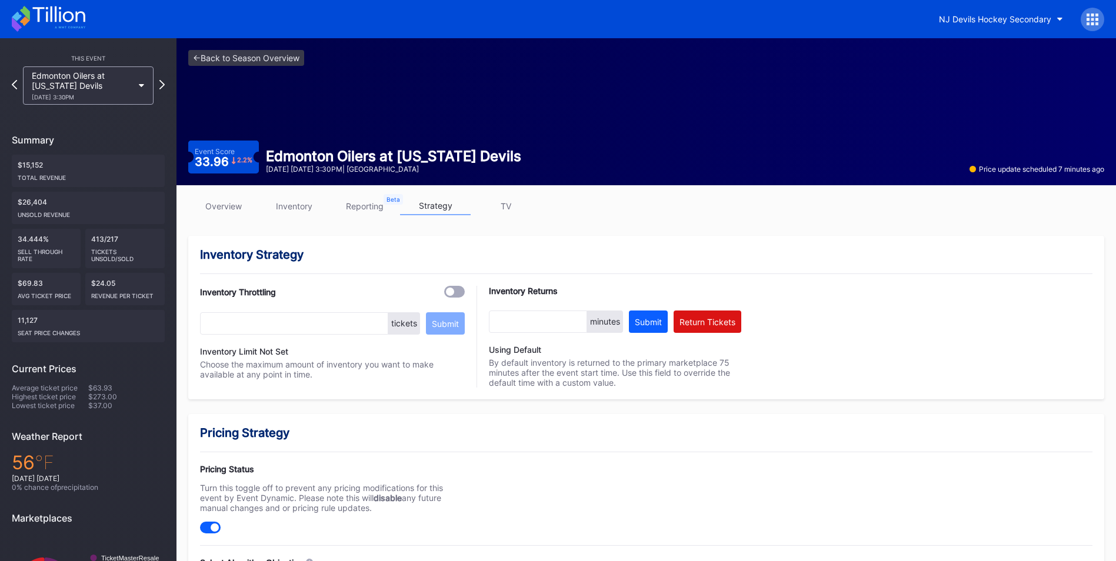
click at [306, 207] on link "inventory" at bounding box center [294, 206] width 71 height 18
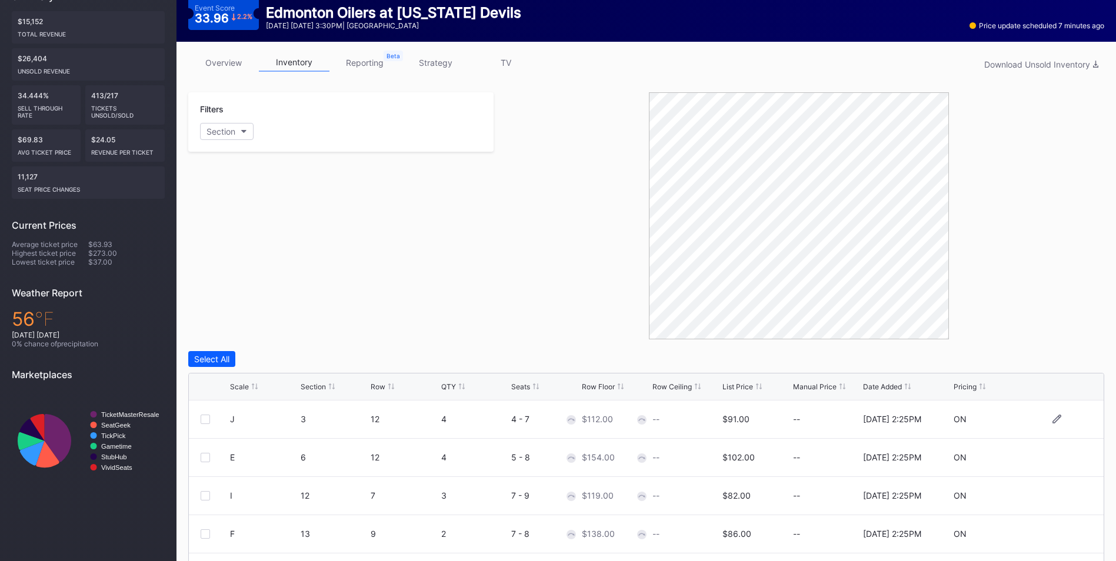
scroll to position [176, 0]
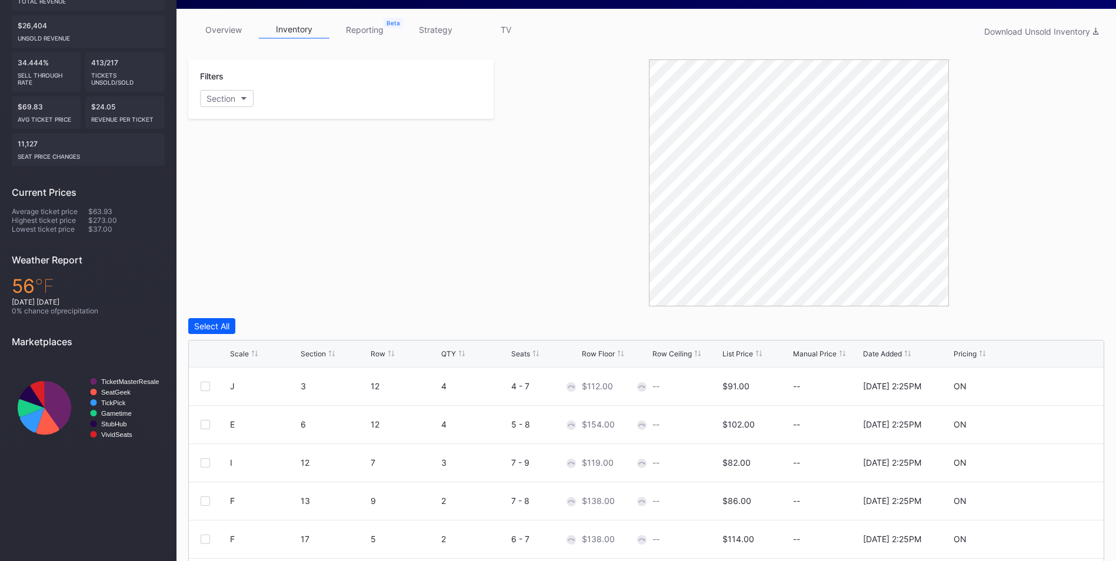
click at [743, 352] on div "List Price" at bounding box center [737, 353] width 31 height 9
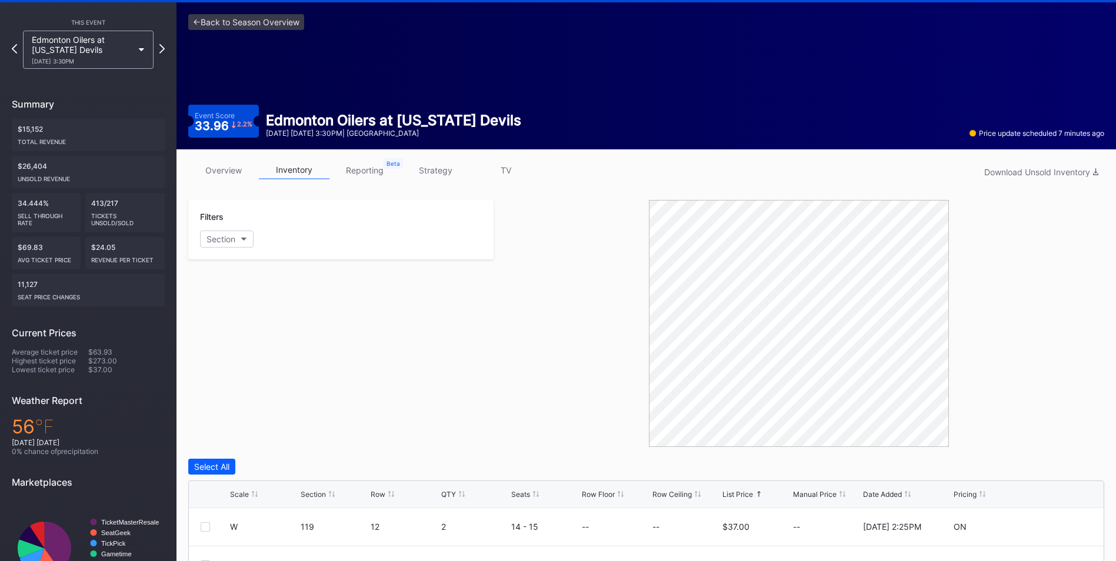
scroll to position [0, 0]
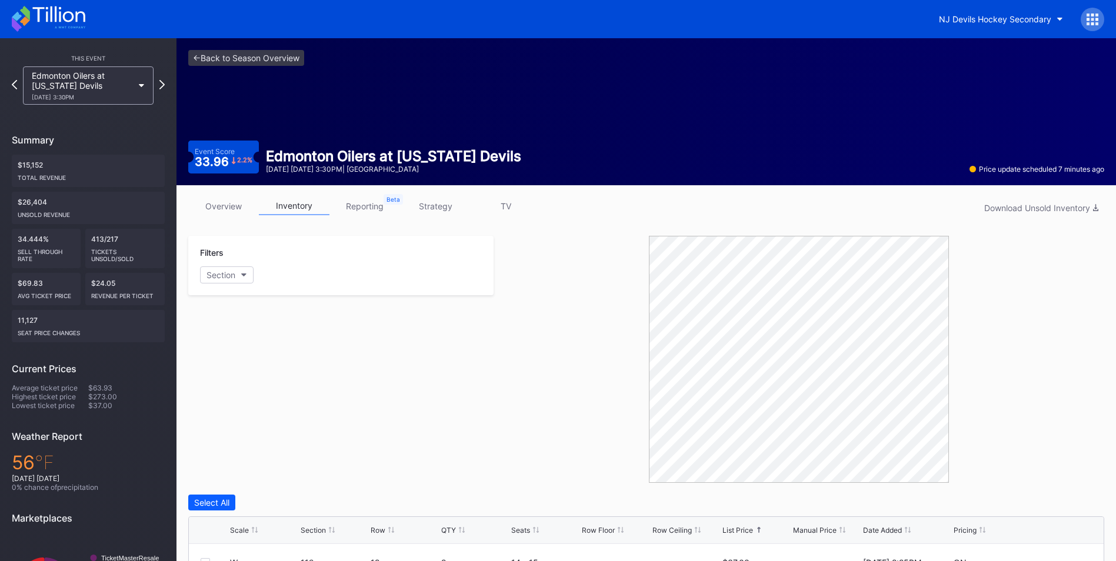
click at [446, 214] on link "strategy" at bounding box center [435, 206] width 71 height 18
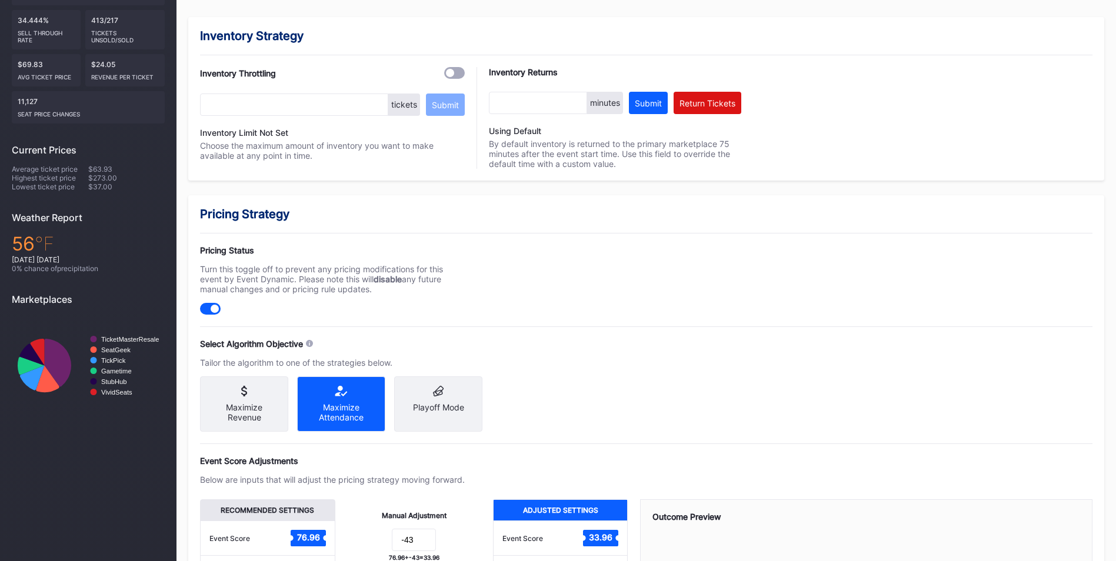
scroll to position [294, 0]
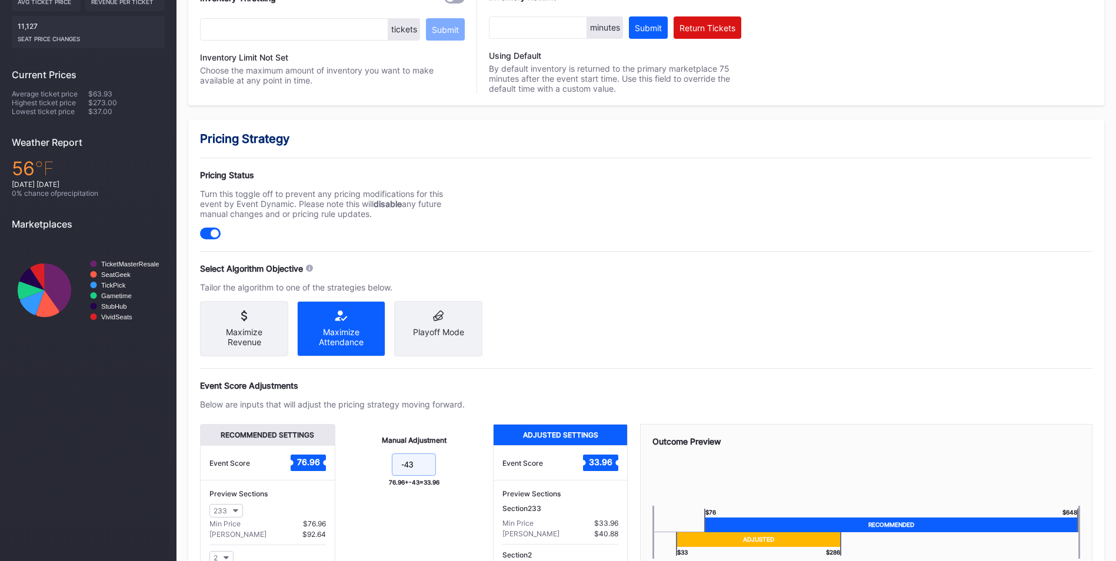
click at [421, 471] on input "-43" at bounding box center [414, 464] width 44 height 22
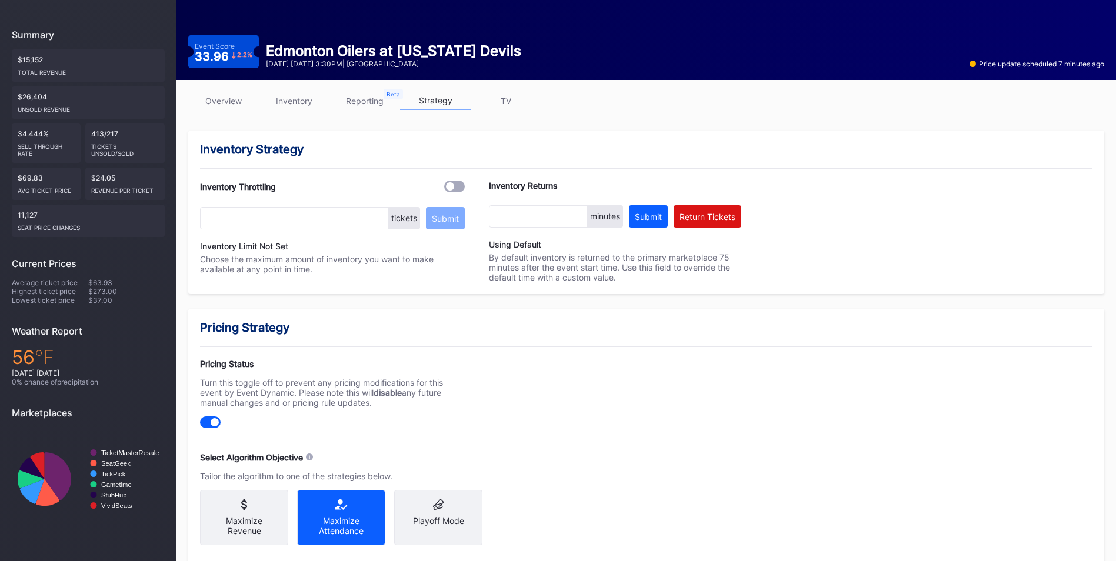
scroll to position [0, 0]
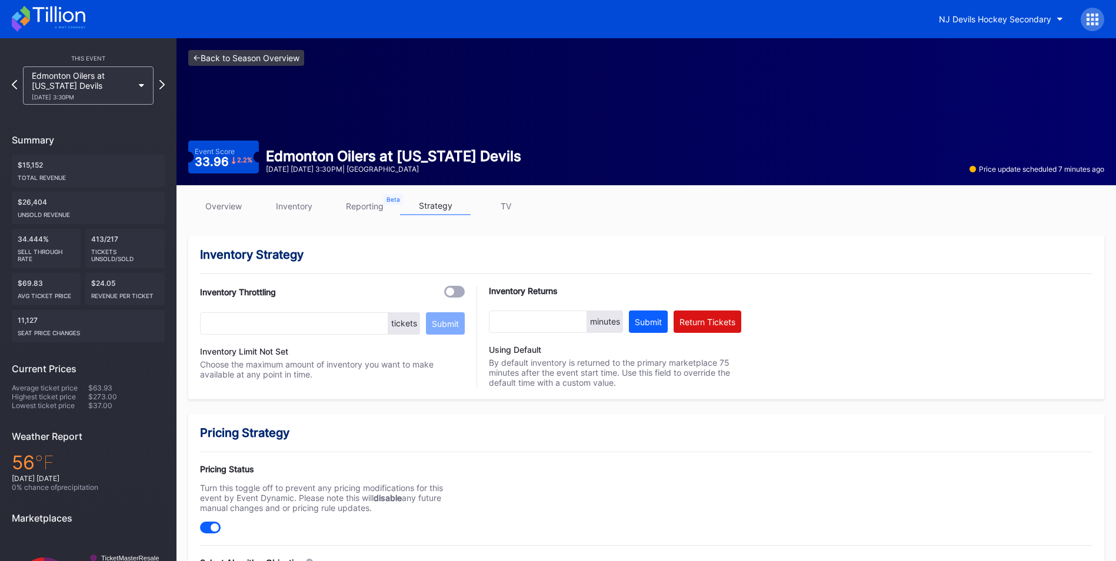
click at [299, 59] on link "<- Back to Season Overview" at bounding box center [246, 58] width 116 height 16
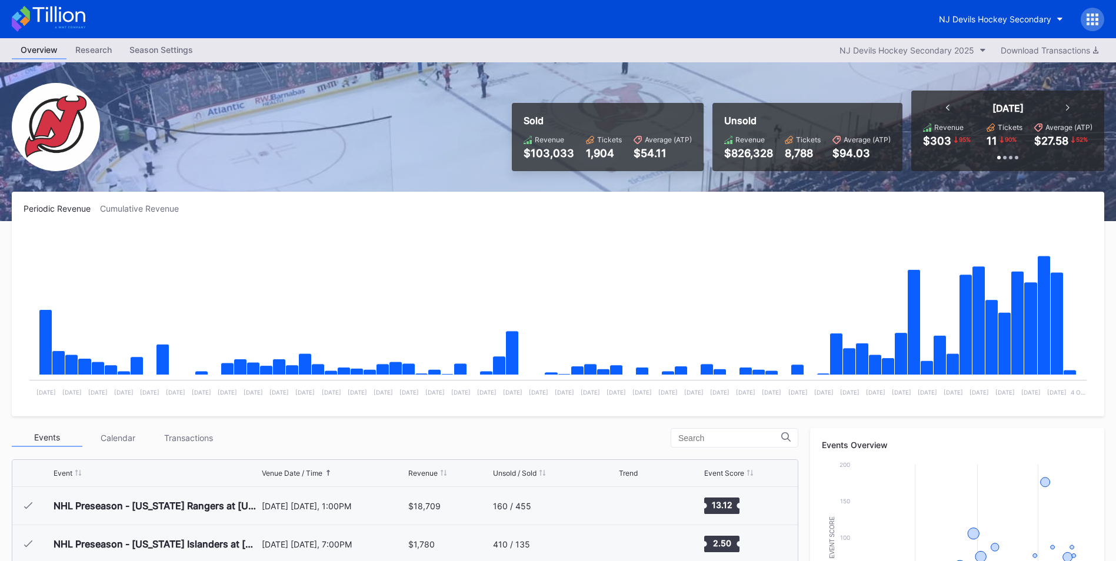
scroll to position [115, 0]
